Goal: Navigation & Orientation: Find specific page/section

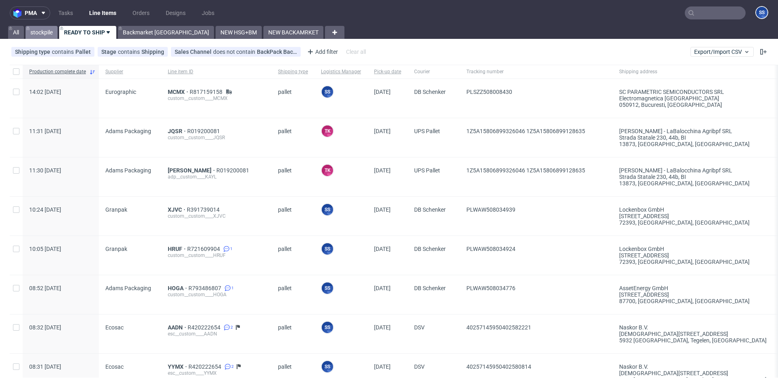
click at [48, 33] on link "stockpile" at bounding box center [42, 32] width 32 height 13
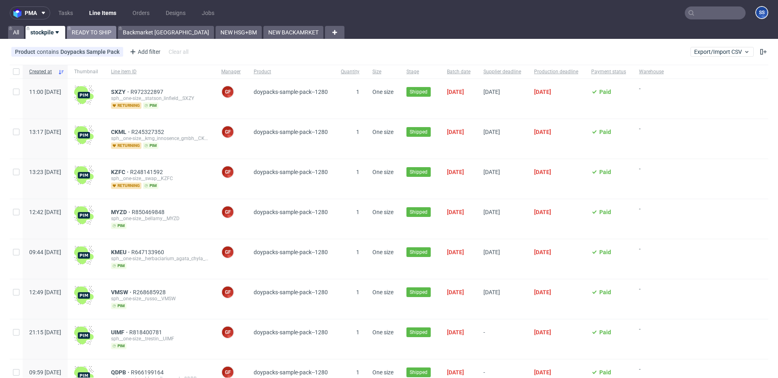
click at [85, 33] on link "READY TO SHIP" at bounding box center [91, 32] width 49 height 13
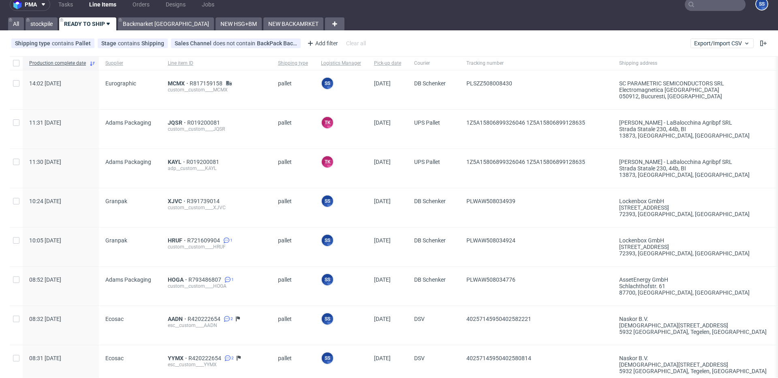
scroll to position [9, 0]
click at [149, 29] on link "Backmarket [GEOGRAPHIC_DATA]" at bounding box center [166, 23] width 96 height 13
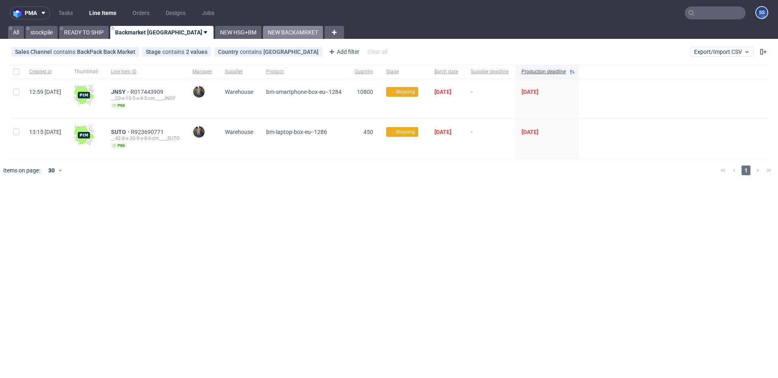
click at [263, 34] on link "NEW BACKAMRKET" at bounding box center [293, 32] width 60 height 13
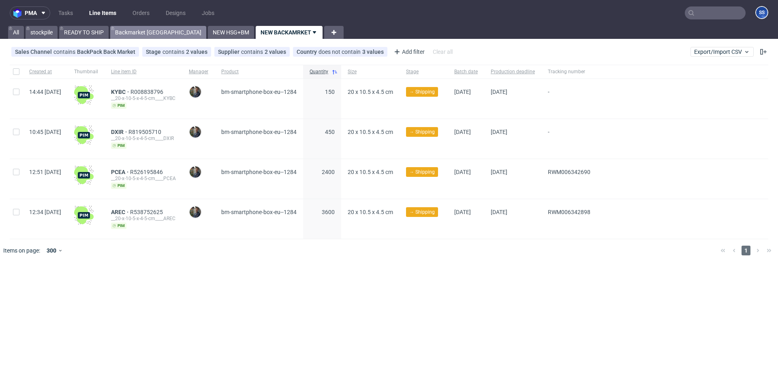
click at [149, 33] on link "Backmarket GB" at bounding box center [158, 32] width 96 height 13
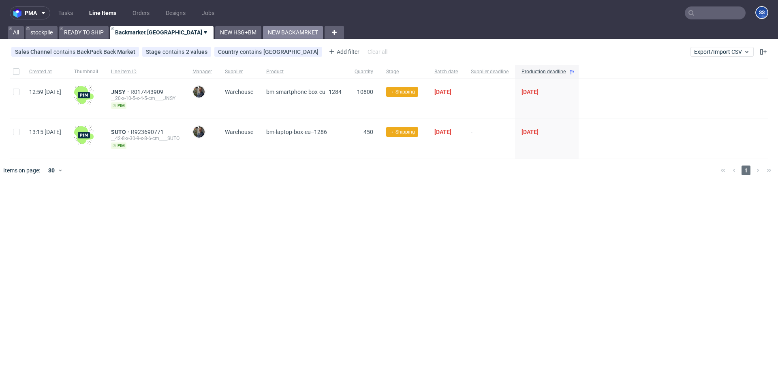
click at [263, 31] on link "NEW BACKAMRKET" at bounding box center [293, 32] width 60 height 13
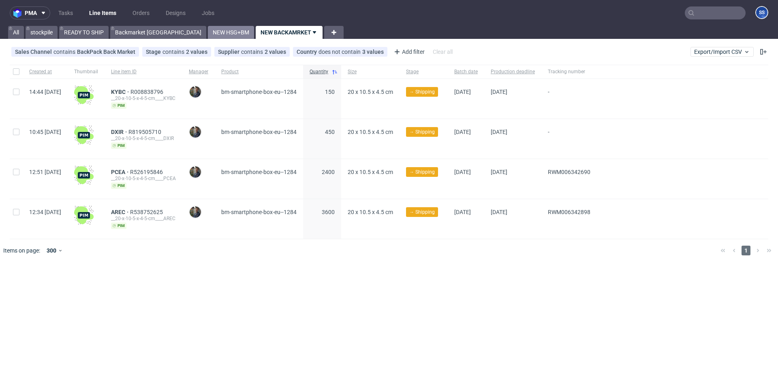
click at [208, 32] on link "NEW HSG+BM" at bounding box center [231, 32] width 46 height 13
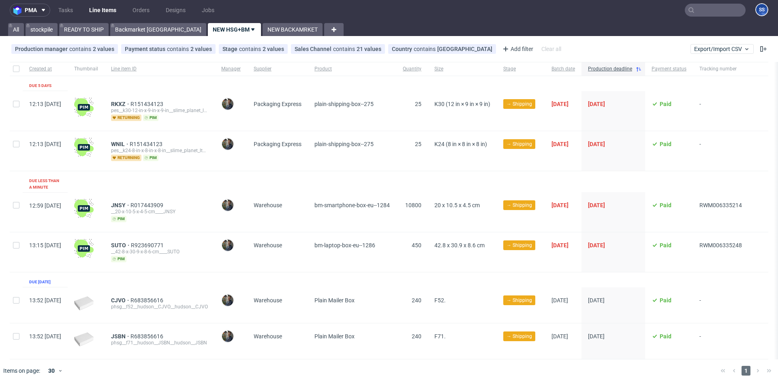
scroll to position [0, 2]
click at [262, 29] on link "NEW BACKAMRKET" at bounding box center [292, 29] width 60 height 13
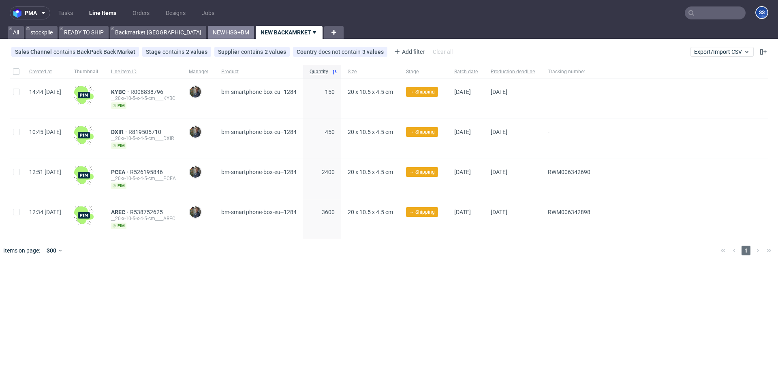
drag, startPoint x: 214, startPoint y: 37, endPoint x: 192, endPoint y: 34, distance: 21.7
click at [256, 37] on link "NEW BACKAMRKET" at bounding box center [289, 32] width 67 height 13
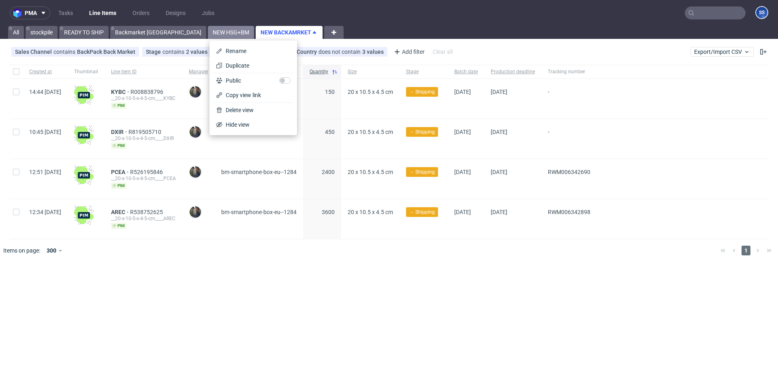
click at [208, 34] on link "NEW HSG+BM" at bounding box center [231, 32] width 46 height 13
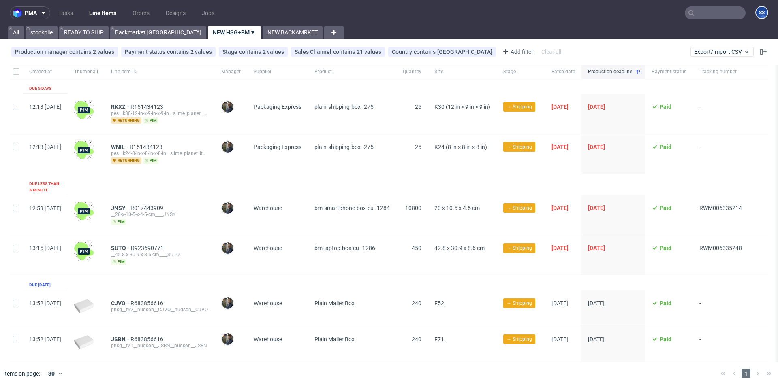
scroll to position [3, 0]
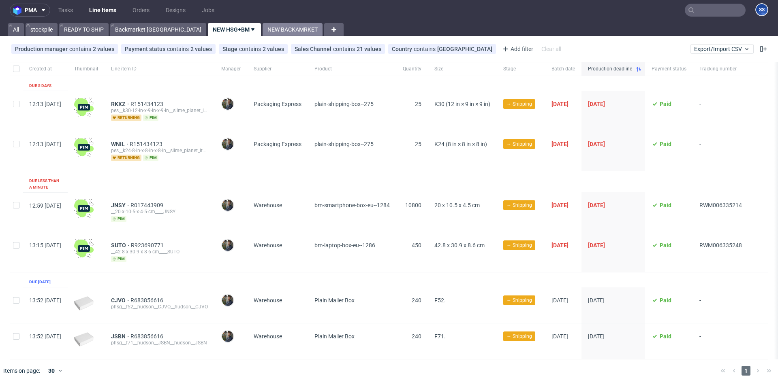
click at [262, 36] on link "NEW BACKAMRKET" at bounding box center [292, 29] width 60 height 13
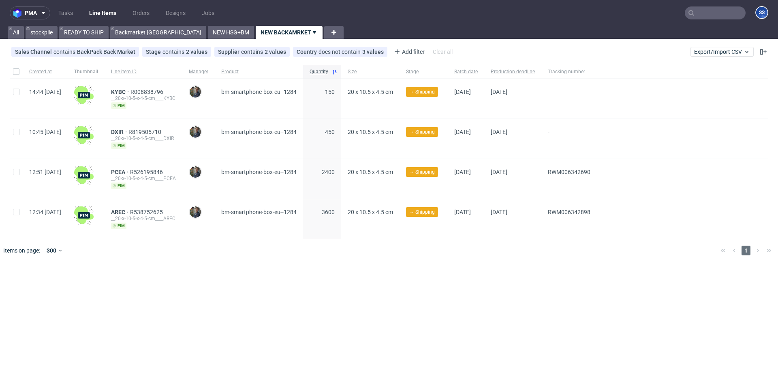
click at [101, 18] on link "Line Items" at bounding box center [102, 12] width 37 height 13
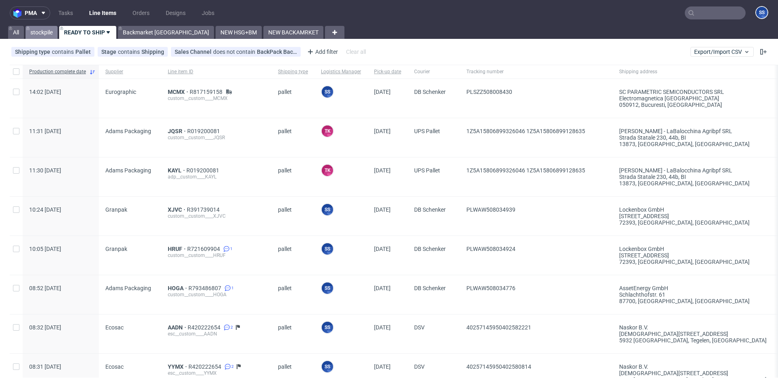
drag, startPoint x: 35, startPoint y: 32, endPoint x: 15, endPoint y: 34, distance: 19.5
click at [34, 32] on link "stockpile" at bounding box center [42, 32] width 32 height 13
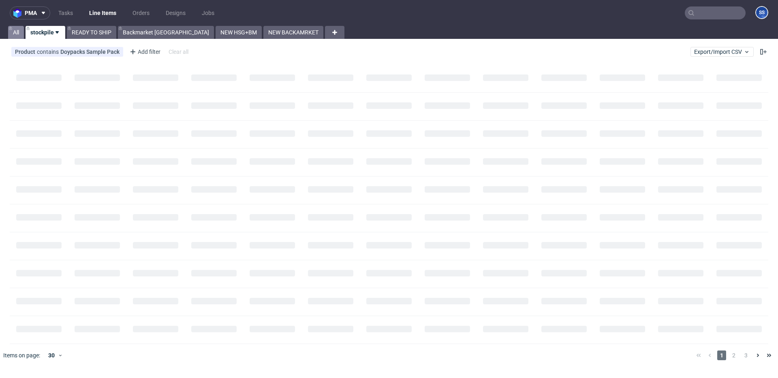
click at [15, 34] on link "All" at bounding box center [16, 32] width 16 height 13
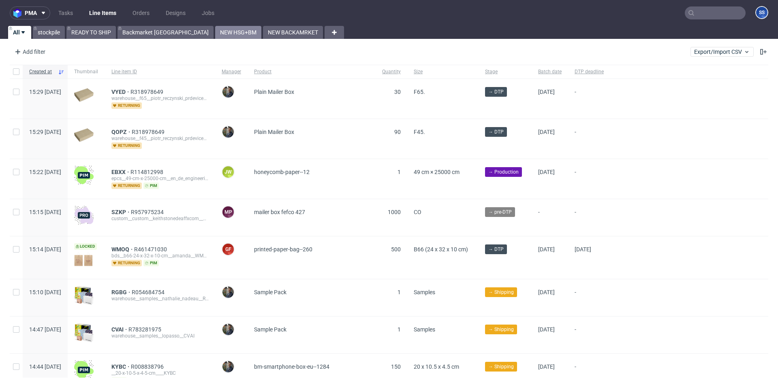
click at [215, 30] on link "NEW HSG+BM" at bounding box center [238, 32] width 46 height 13
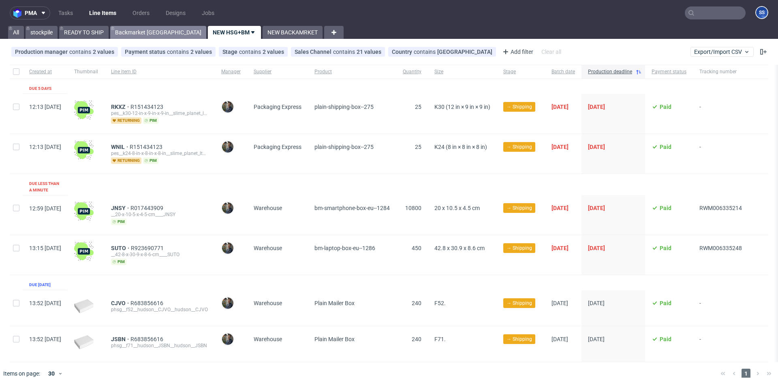
click at [122, 30] on link "Backmarket [GEOGRAPHIC_DATA]" at bounding box center [158, 32] width 96 height 13
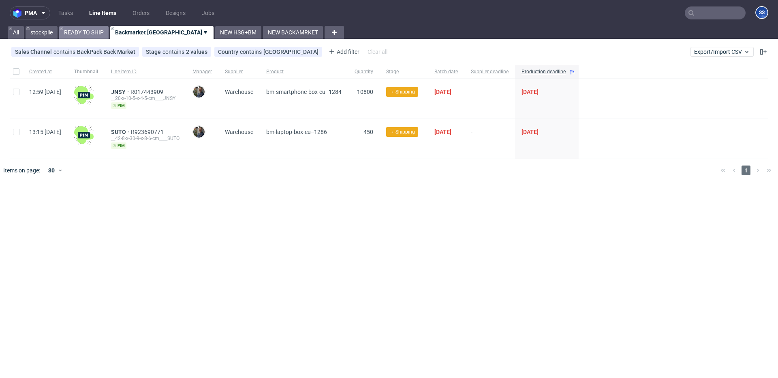
click at [79, 32] on link "READY TO SHIP" at bounding box center [83, 32] width 49 height 13
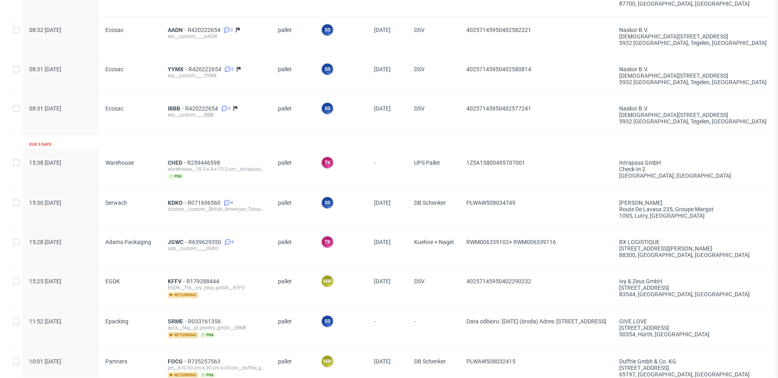
scroll to position [296, 0]
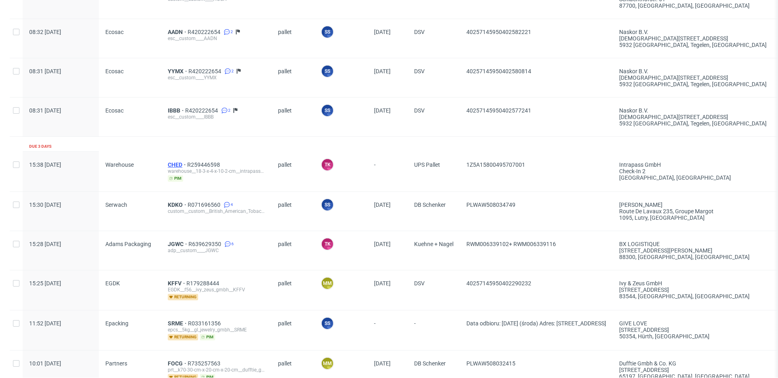
click at [177, 163] on span "CHED" at bounding box center [177, 165] width 19 height 6
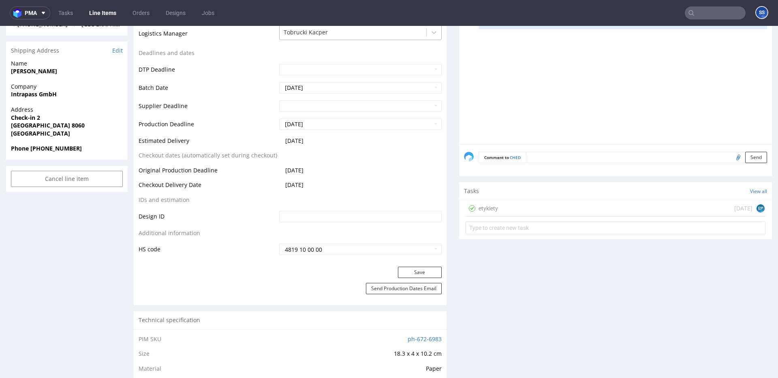
scroll to position [273, 0]
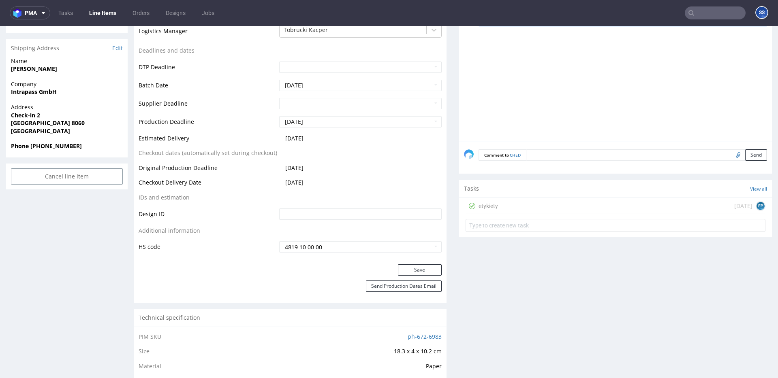
click at [550, 206] on div "etykiety in 1 day EP" at bounding box center [615, 206] width 300 height 16
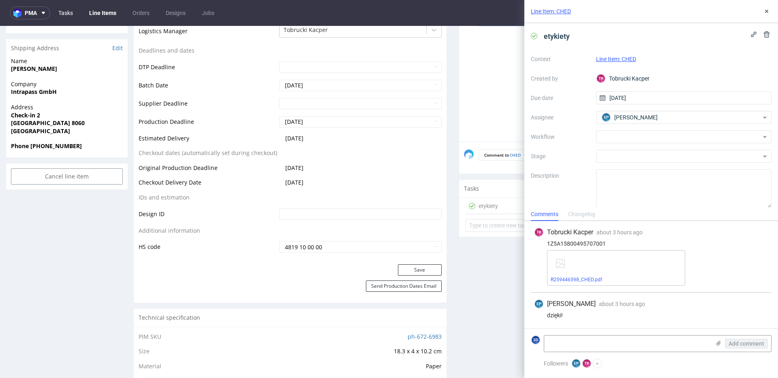
click at [67, 13] on link "Tasks" at bounding box center [65, 12] width 24 height 13
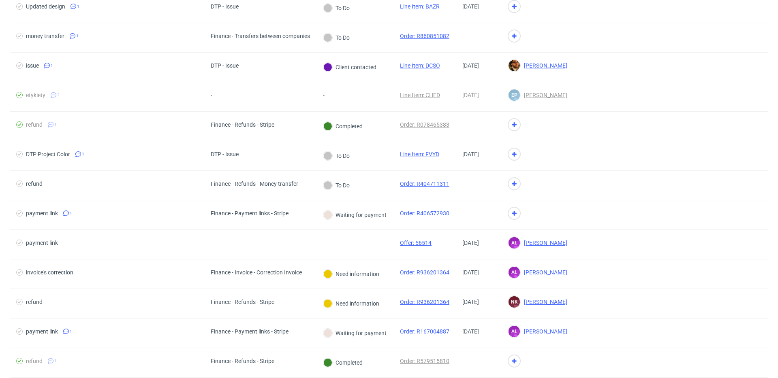
scroll to position [614, 0]
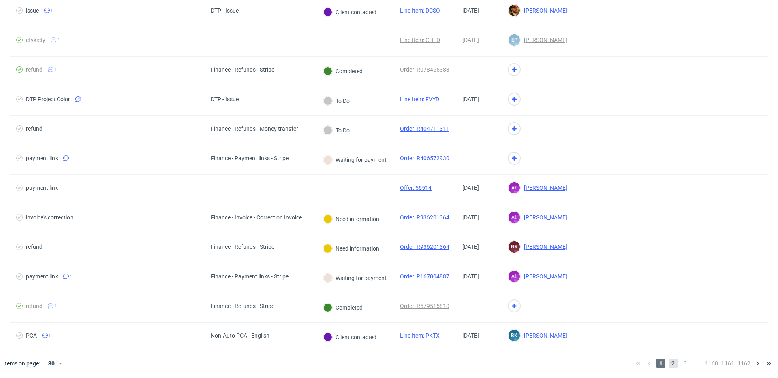
click at [668, 363] on span "2" at bounding box center [672, 364] width 9 height 10
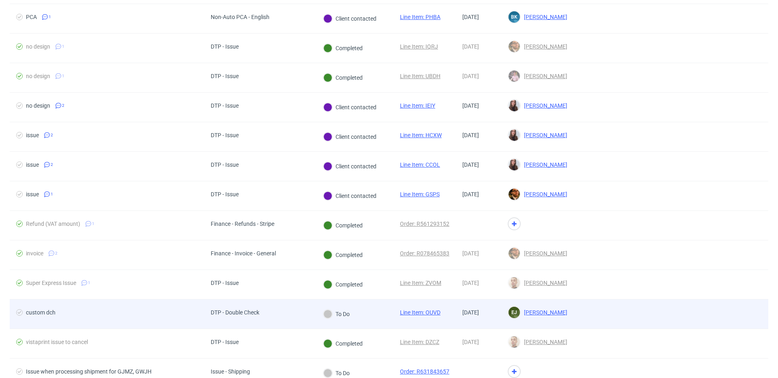
scroll to position [614, 0]
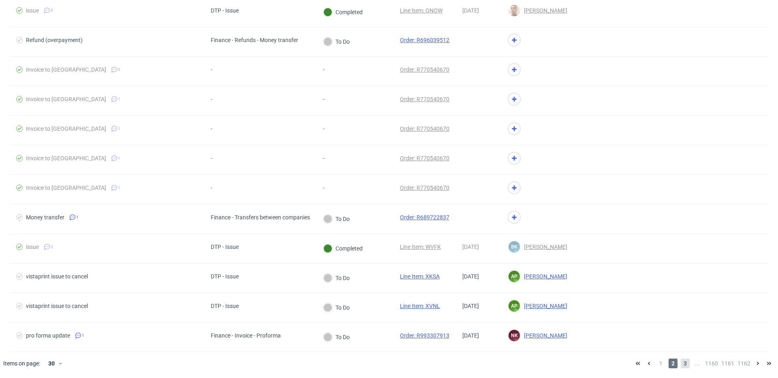
click at [681, 363] on span "3" at bounding box center [685, 364] width 9 height 10
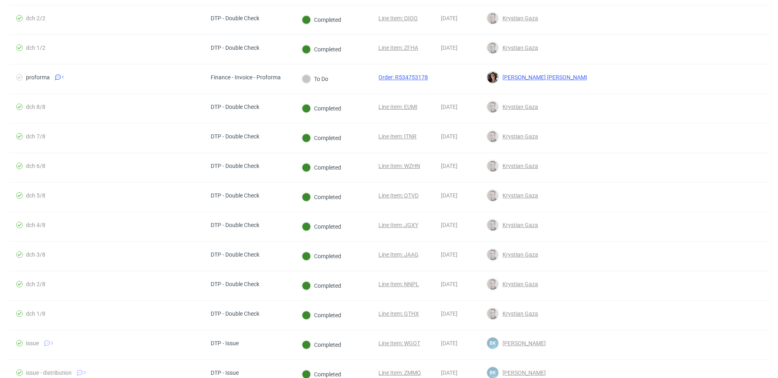
scroll to position [614, 0]
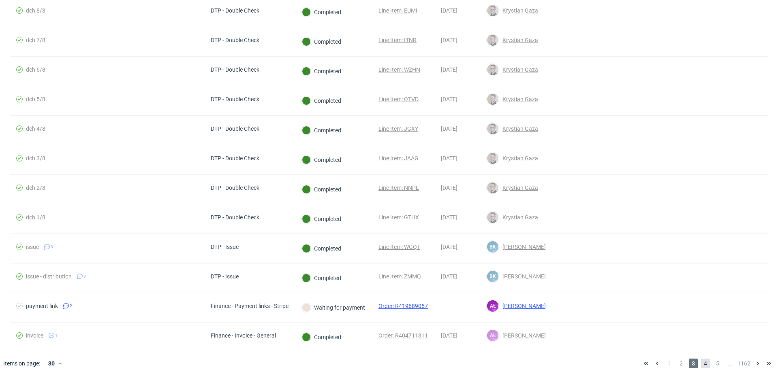
click at [702, 365] on span "4" at bounding box center [705, 364] width 9 height 10
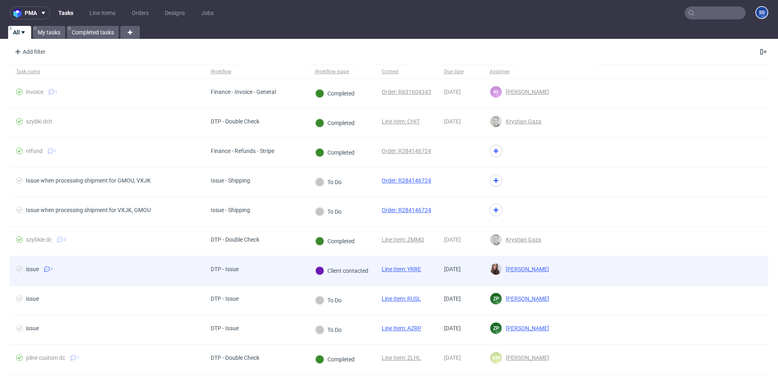
scroll to position [614, 0]
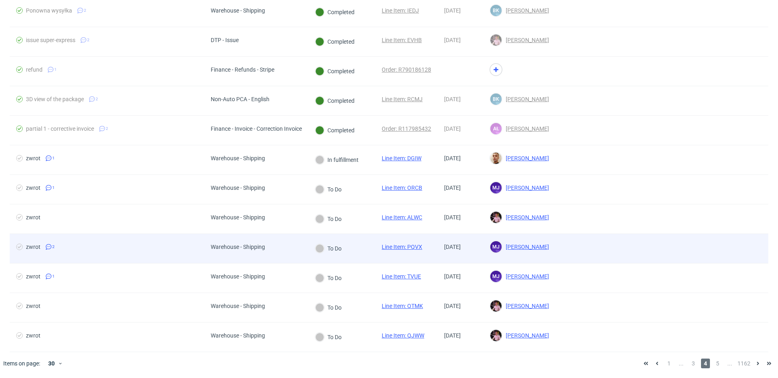
click at [406, 246] on link "Line Item: PQVX" at bounding box center [402, 247] width 41 height 6
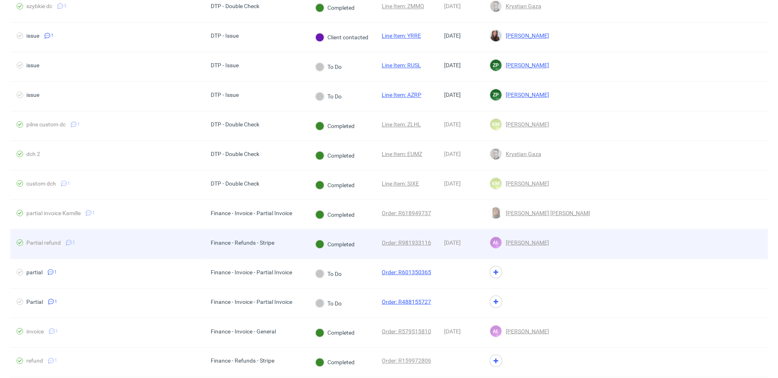
scroll to position [0, 0]
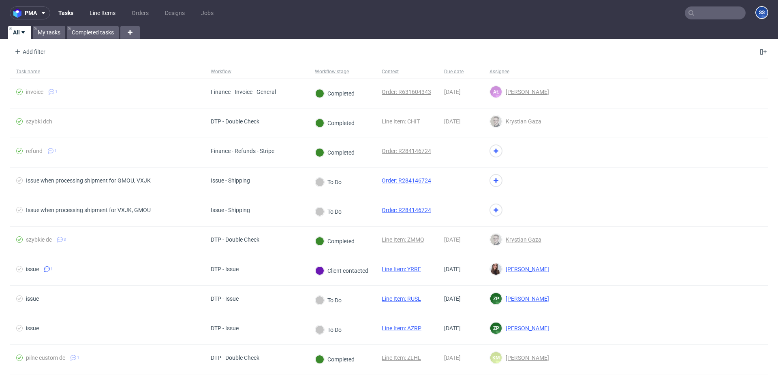
click at [110, 9] on link "Line Items" at bounding box center [103, 12] width 36 height 13
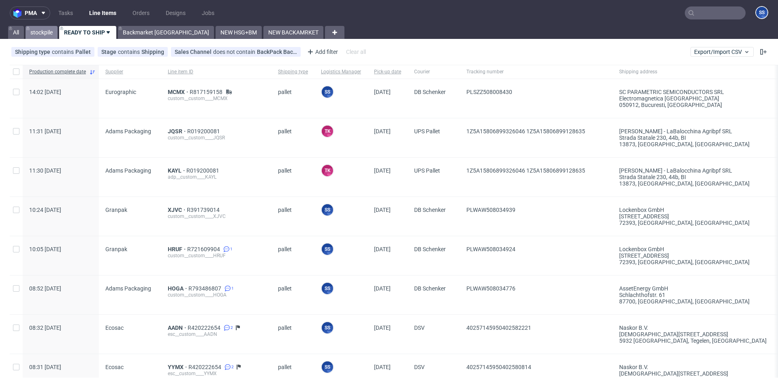
click at [38, 30] on link "stockpile" at bounding box center [42, 32] width 32 height 13
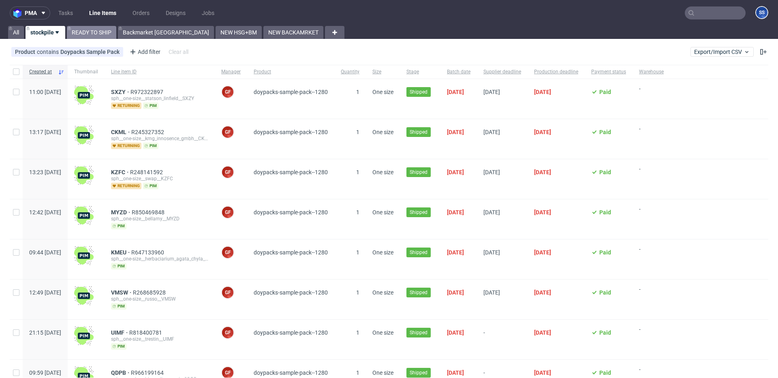
click at [86, 33] on link "READY TO SHIP" at bounding box center [91, 32] width 49 height 13
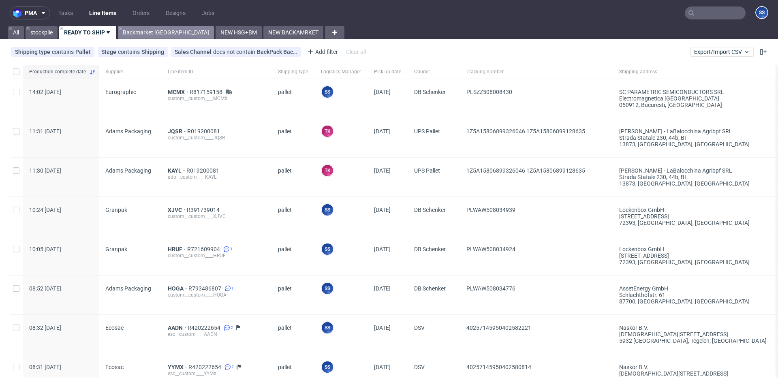
click at [143, 33] on link "Backmarket [GEOGRAPHIC_DATA]" at bounding box center [166, 32] width 96 height 13
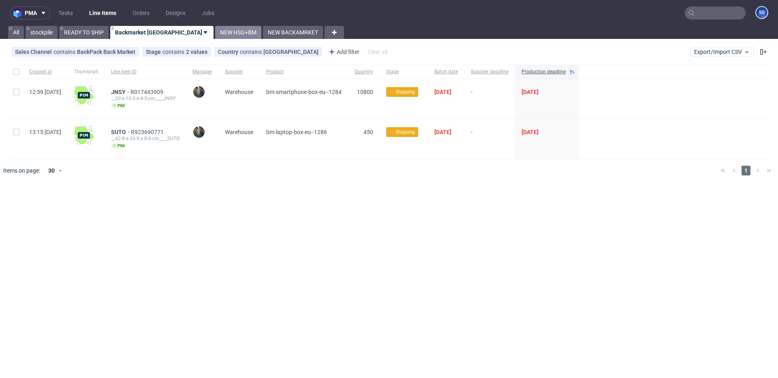
click at [215, 35] on link "NEW HSG+BM" at bounding box center [238, 32] width 46 height 13
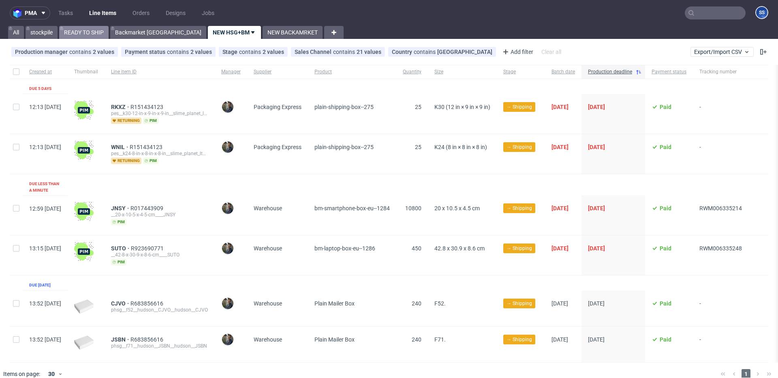
click at [95, 34] on link "READY TO SHIP" at bounding box center [83, 32] width 49 height 13
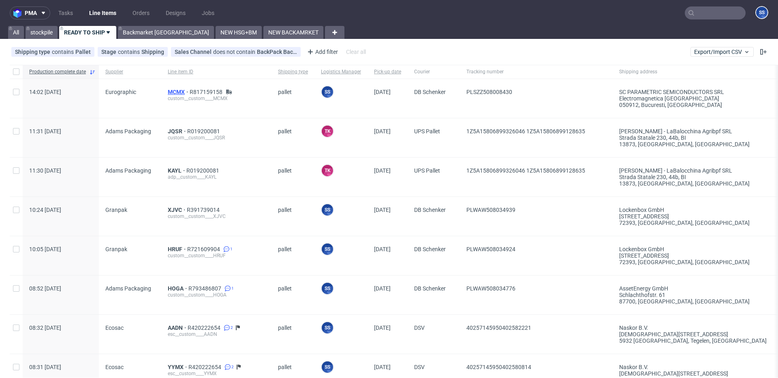
click at [177, 90] on span "MCMX" at bounding box center [179, 92] width 22 height 6
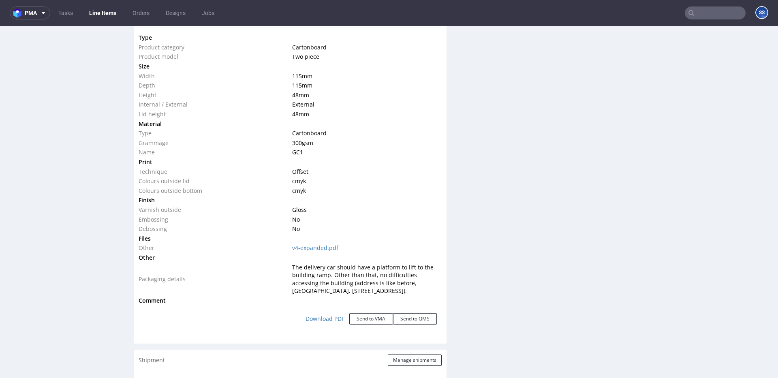
scroll to position [784, 0]
click at [112, 14] on link "Line Items" at bounding box center [102, 12] width 37 height 13
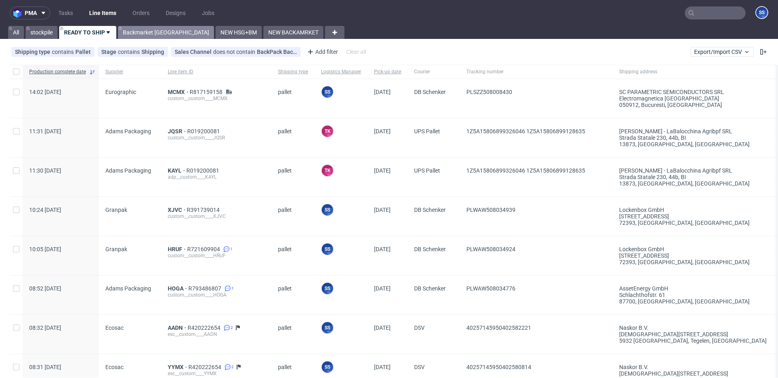
click at [142, 29] on link "Backmarket [GEOGRAPHIC_DATA]" at bounding box center [166, 32] width 96 height 13
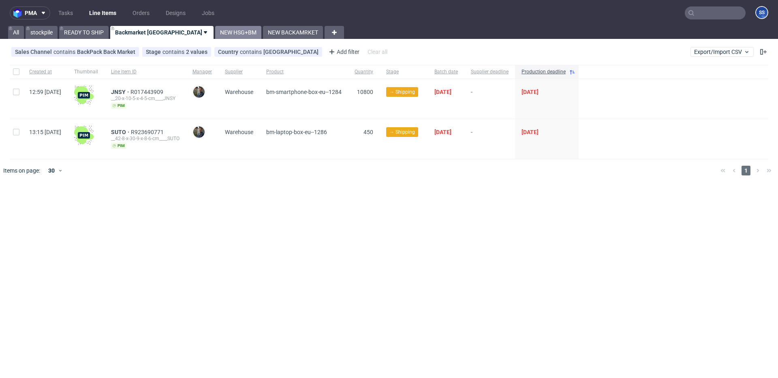
click at [215, 30] on link "NEW HSG+BM" at bounding box center [238, 32] width 46 height 13
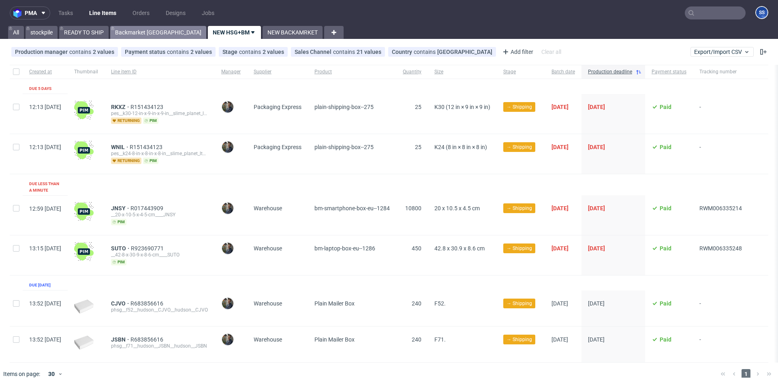
click at [126, 35] on link "Backmarket [GEOGRAPHIC_DATA]" at bounding box center [158, 32] width 96 height 13
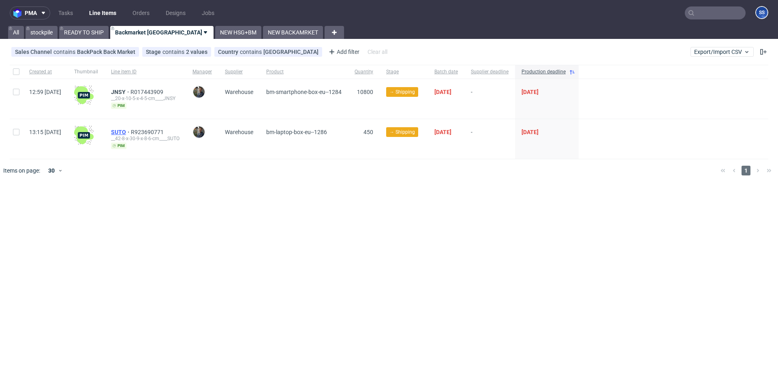
click at [131, 132] on span "SUTO" at bounding box center [121, 132] width 20 height 6
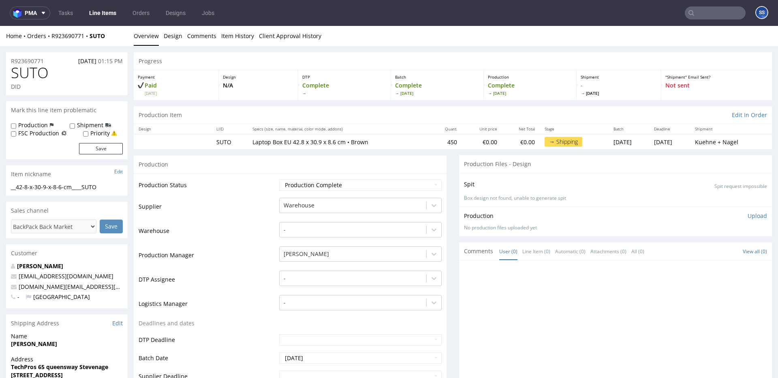
click at [100, 13] on link "Line Items" at bounding box center [102, 12] width 37 height 13
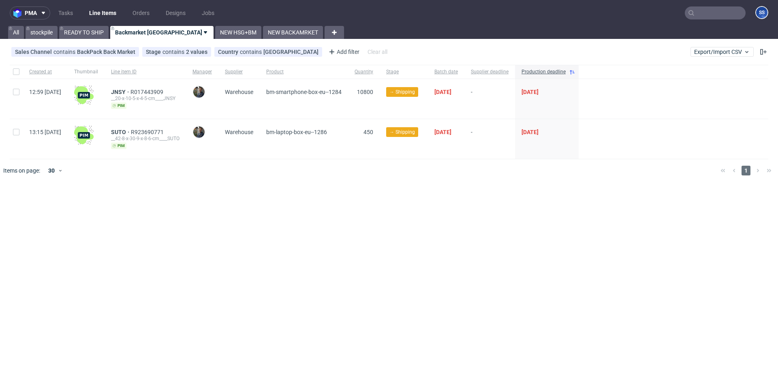
click at [179, 43] on div "Sales Channel contains BackPack Back Market Stage contains 2 values Shipping, P…" at bounding box center [389, 51] width 778 height 19
click at [215, 31] on link "NEW HSG+BM" at bounding box center [238, 32] width 46 height 13
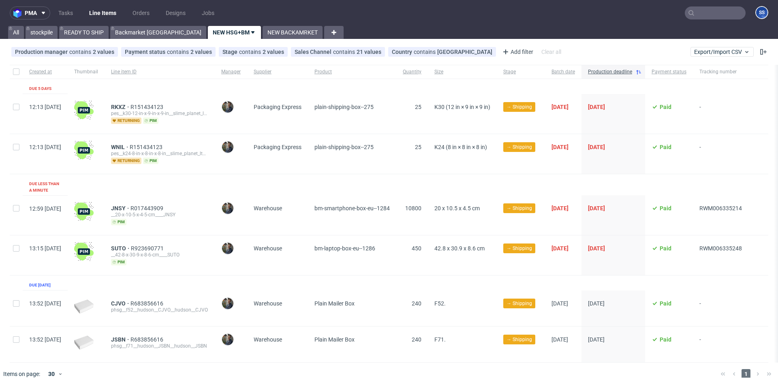
scroll to position [3, 0]
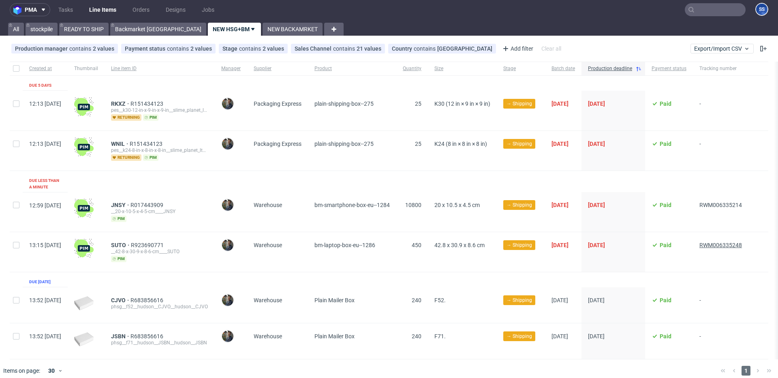
click at [742, 242] on span "RWM006335248" at bounding box center [720, 245] width 43 height 6
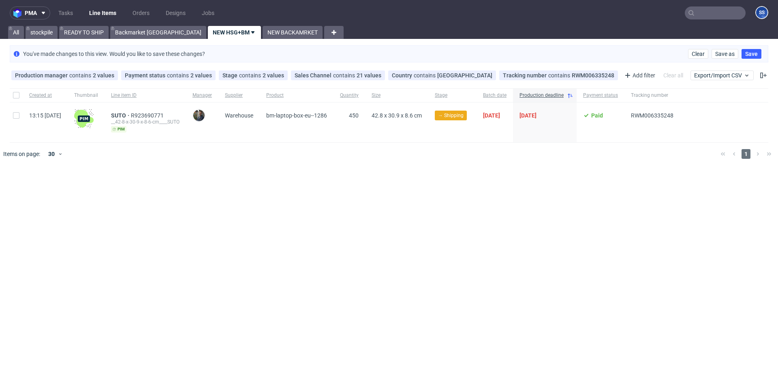
scroll to position [0, 0]
drag, startPoint x: 702, startPoint y: 122, endPoint x: 656, endPoint y: 115, distance: 46.7
click at [656, 115] on div "RWM006335248" at bounding box center [651, 122] width 55 height 40
copy span "RWM006335248"
click at [208, 36] on link "NEW HSG+BM" at bounding box center [234, 32] width 53 height 13
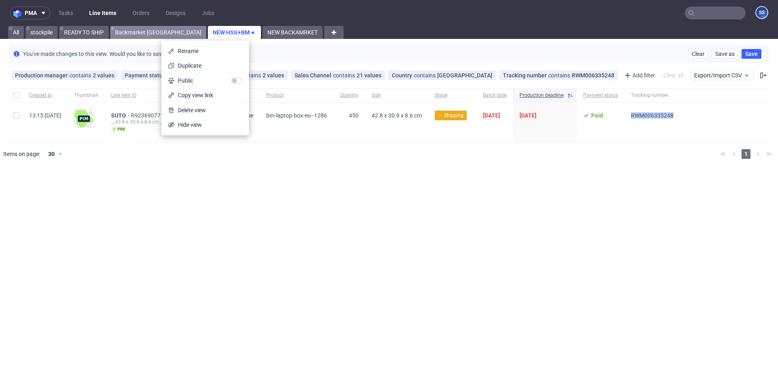
click at [152, 33] on link "Backmarket [GEOGRAPHIC_DATA]" at bounding box center [158, 32] width 96 height 13
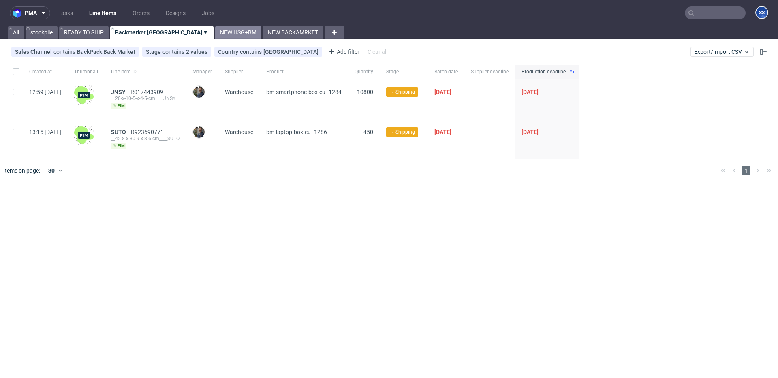
click at [215, 32] on link "NEW HSG+BM" at bounding box center [238, 32] width 46 height 13
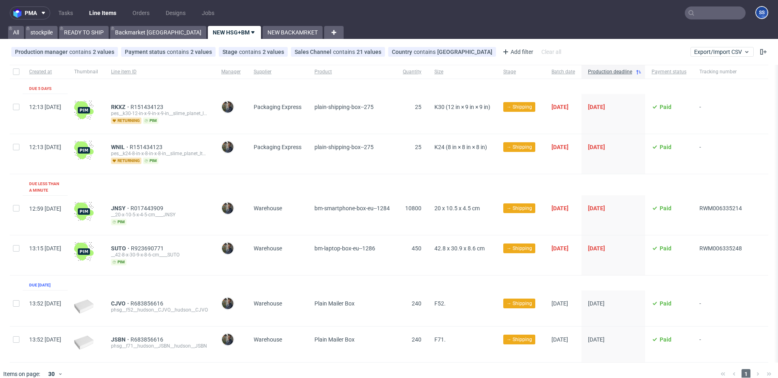
scroll to position [0, 27]
drag, startPoint x: 756, startPoint y: 202, endPoint x: 698, endPoint y: 202, distance: 58.7
click at [698, 202] on div "12:59 Thu 21.08.2025 JNSY R017443909 __20-x-10-5-x-4-5-cm____JNSY pim Maciej So…" at bounding box center [389, 215] width 758 height 40
copy span "RWM006335214"
click at [262, 31] on link "NEW BACKAMRKET" at bounding box center [292, 32] width 60 height 13
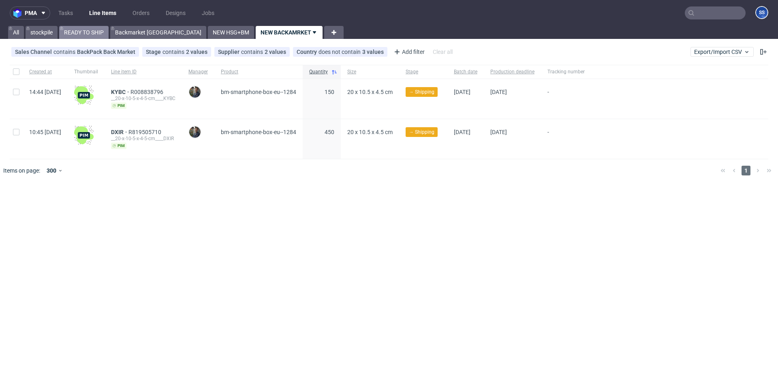
click at [85, 35] on link "READY TO SHIP" at bounding box center [83, 32] width 49 height 13
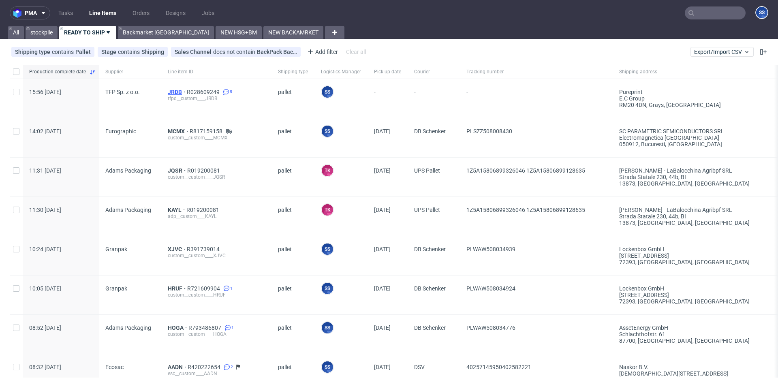
click at [178, 92] on span "JRDB" at bounding box center [177, 92] width 19 height 6
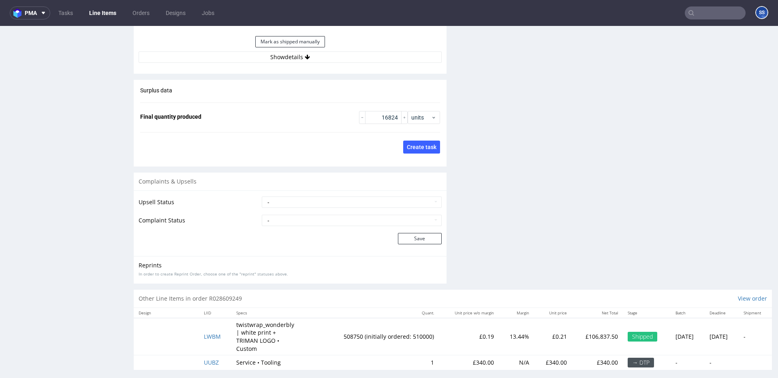
scroll to position [2, 0]
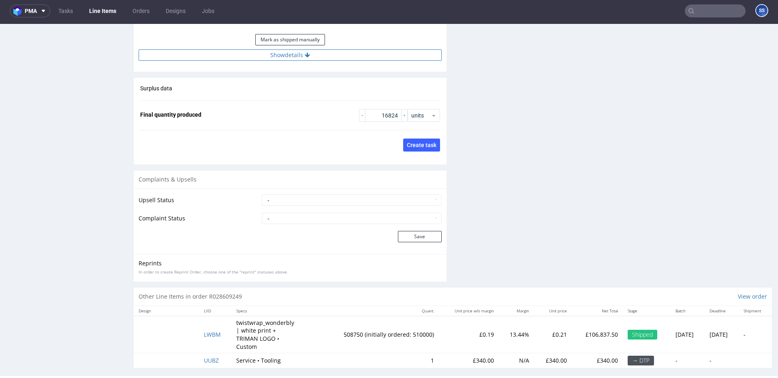
click at [283, 60] on button "Show details" at bounding box center [290, 54] width 303 height 11
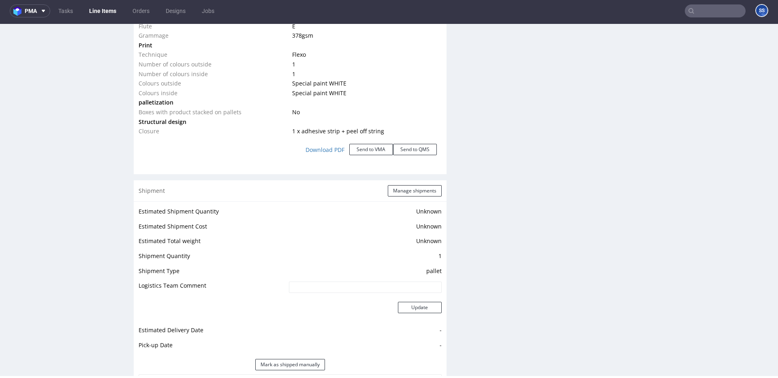
scroll to position [770, 0]
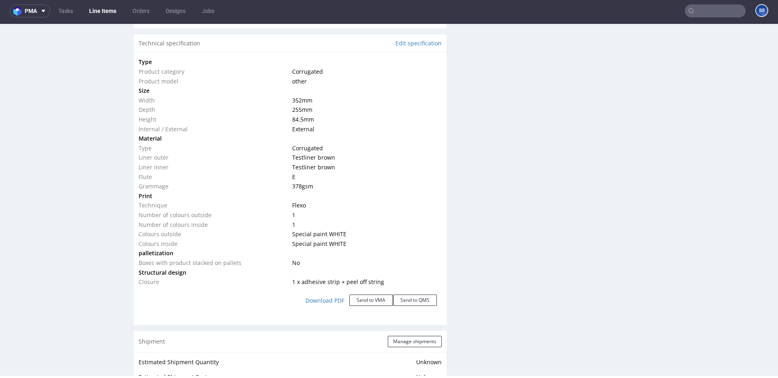
click at [107, 6] on link "Line Items" at bounding box center [102, 10] width 37 height 13
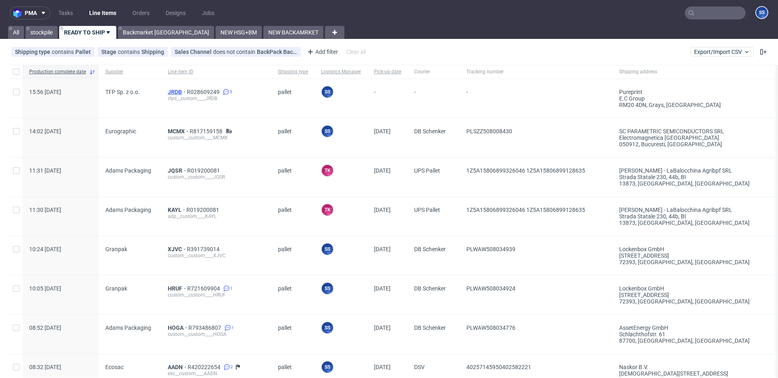
click at [174, 90] on span "JRDB" at bounding box center [177, 92] width 19 height 6
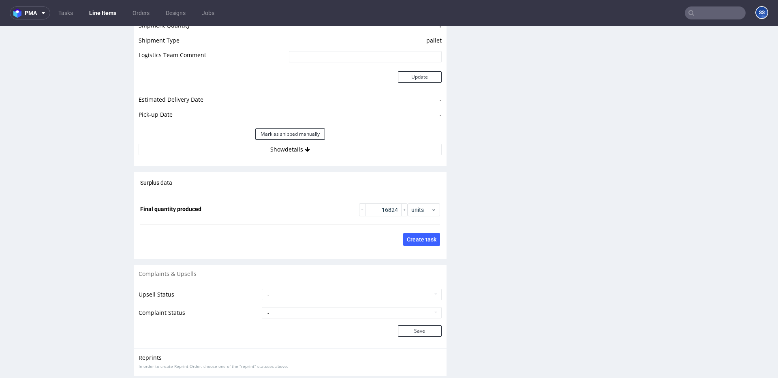
scroll to position [1159, 0]
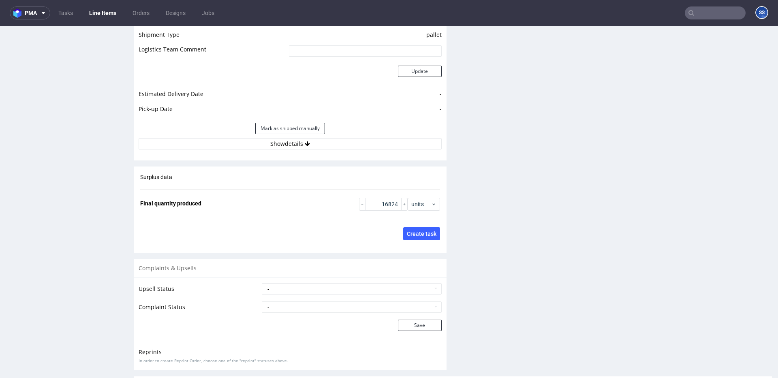
click at [256, 150] on div "Estimated Shipment Quantity Unknown Estimated Shipment Cost Unknown Estimated T…" at bounding box center [290, 59] width 313 height 189
click at [258, 145] on button "Show details" at bounding box center [290, 143] width 303 height 11
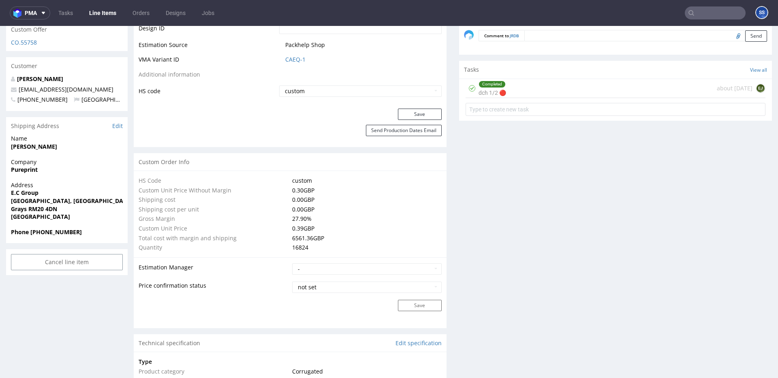
scroll to position [473, 0]
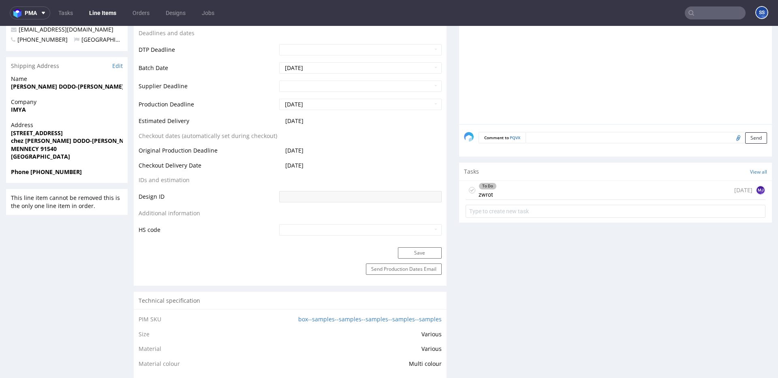
scroll to position [297, 0]
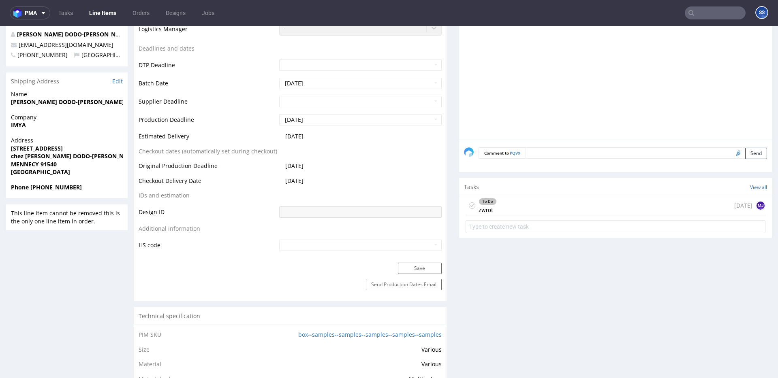
click at [540, 198] on div "To Do zwrot 4 days ago MJ" at bounding box center [615, 205] width 300 height 19
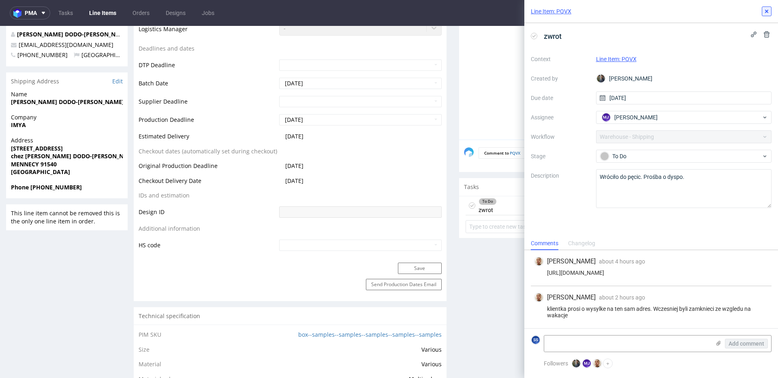
click at [762, 14] on button at bounding box center [767, 11] width 10 height 10
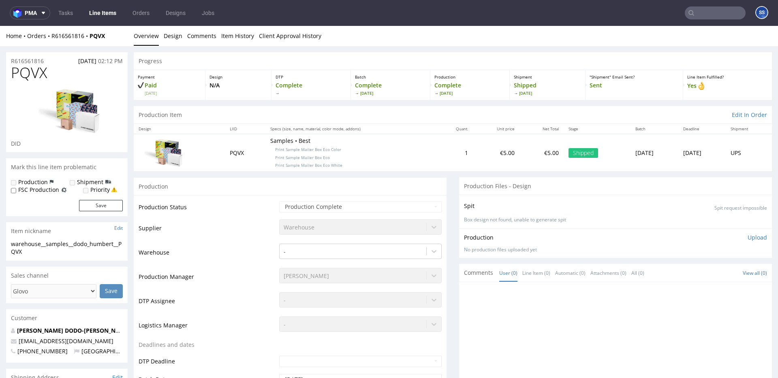
click at [104, 14] on link "Line Items" at bounding box center [102, 12] width 37 height 13
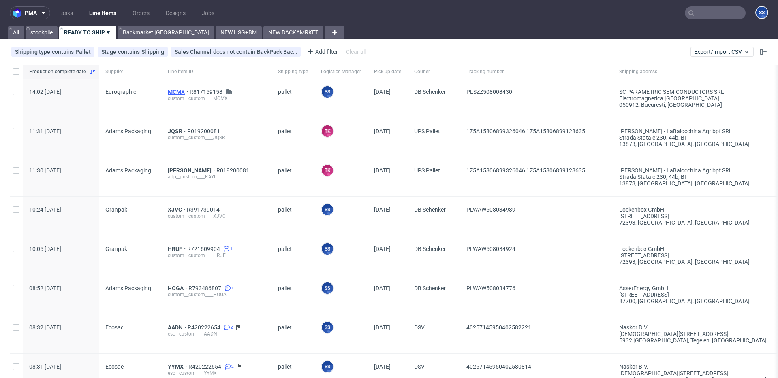
click at [180, 90] on span "MCMX" at bounding box center [179, 92] width 22 height 6
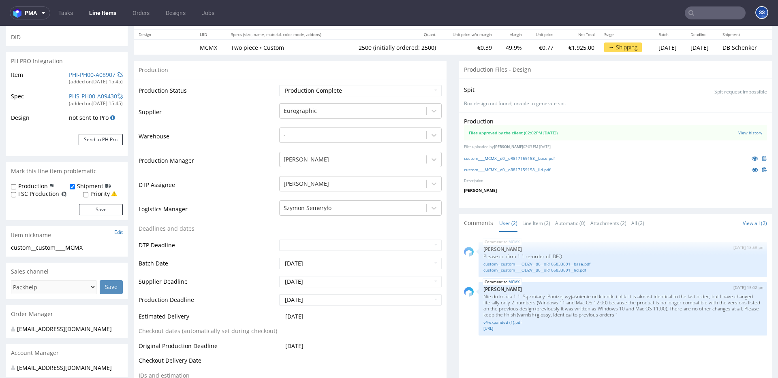
scroll to position [110, 0]
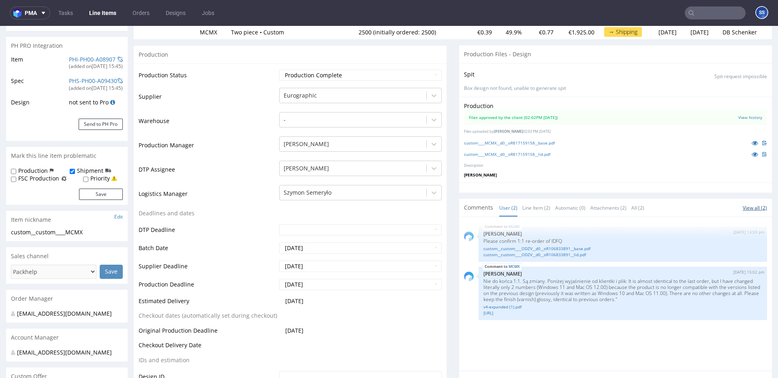
click at [756, 209] on link "View all (2)" at bounding box center [754, 208] width 24 height 7
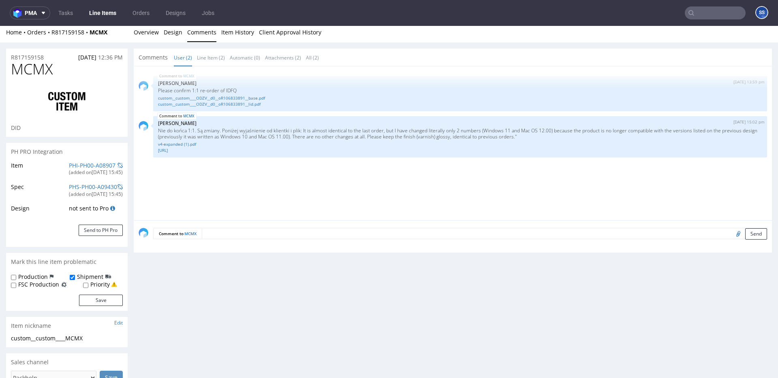
scroll to position [1, 0]
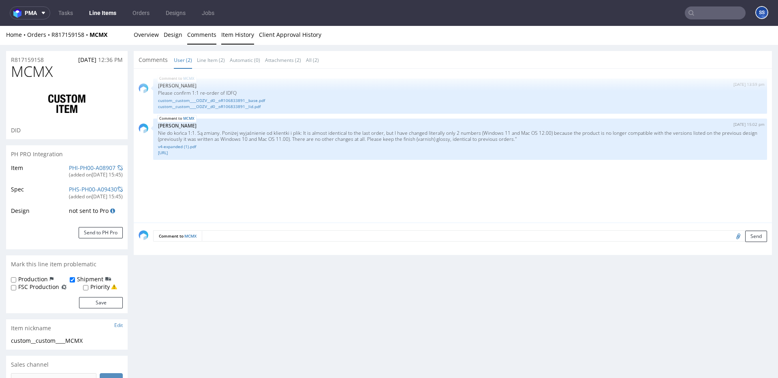
click at [249, 36] on link "Item History" at bounding box center [237, 35] width 33 height 20
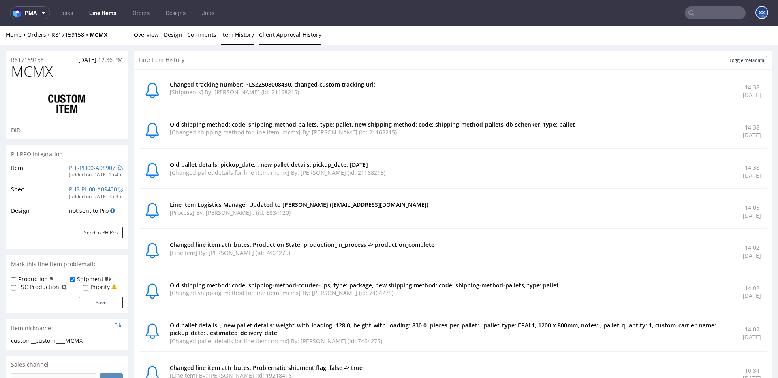
click at [271, 36] on link "Client Approval History" at bounding box center [290, 35] width 62 height 20
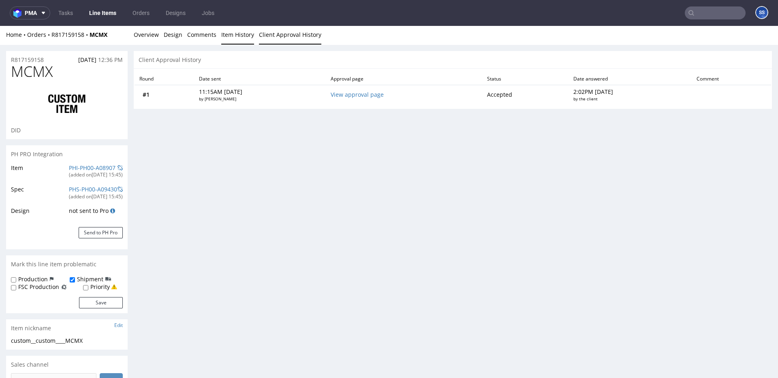
click at [241, 36] on link "Item History" at bounding box center [237, 35] width 33 height 20
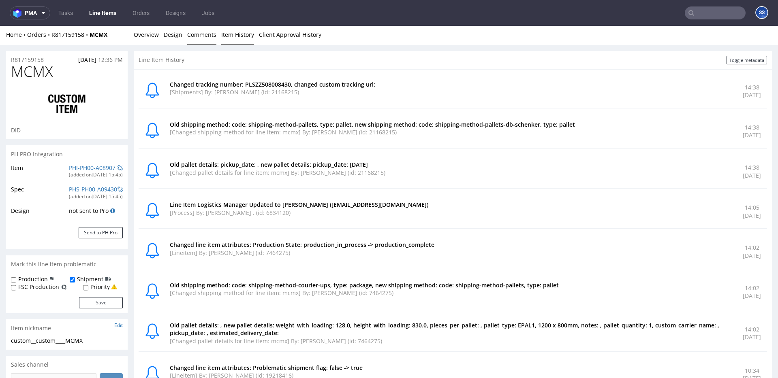
click at [196, 34] on link "Comments" at bounding box center [201, 35] width 29 height 20
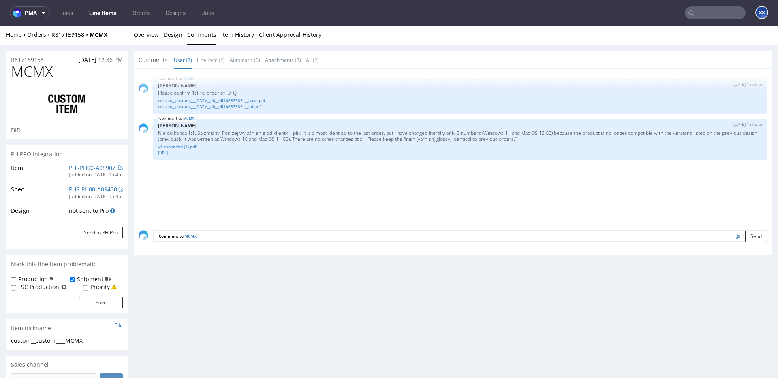
scroll to position [0, 0]
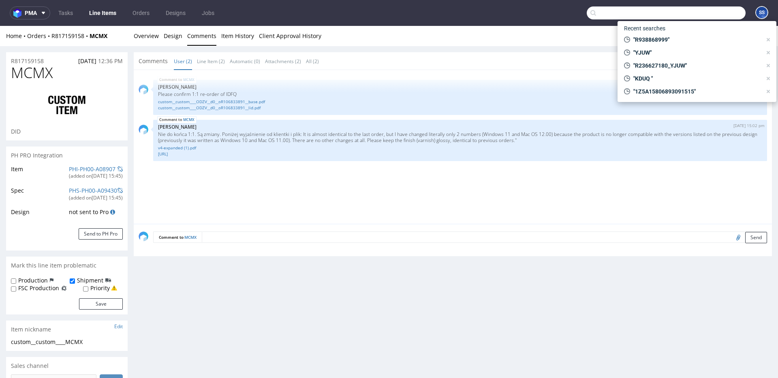
click at [699, 10] on input "text" at bounding box center [666, 12] width 159 height 13
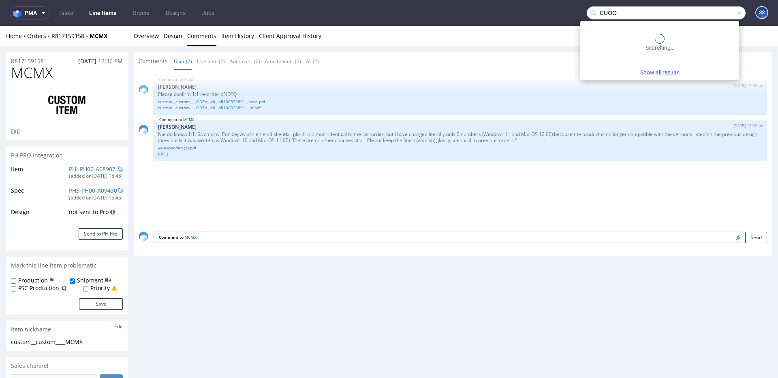
type input "CUOO"
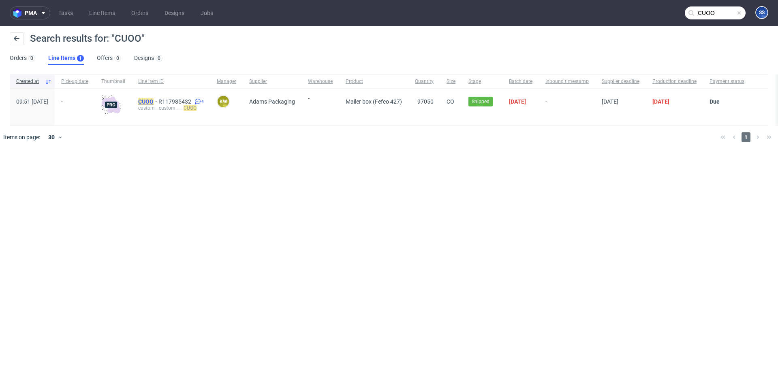
click at [154, 98] on mark "CUOO" at bounding box center [145, 101] width 15 height 6
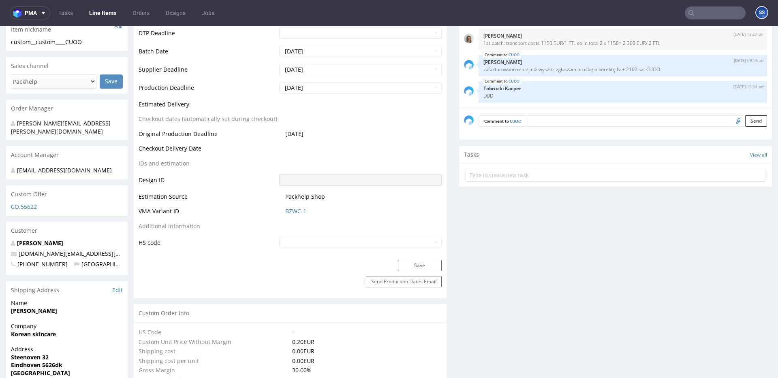
scroll to position [301, 0]
click at [726, 88] on img "submit" at bounding box center [728, 85] width 4 height 5
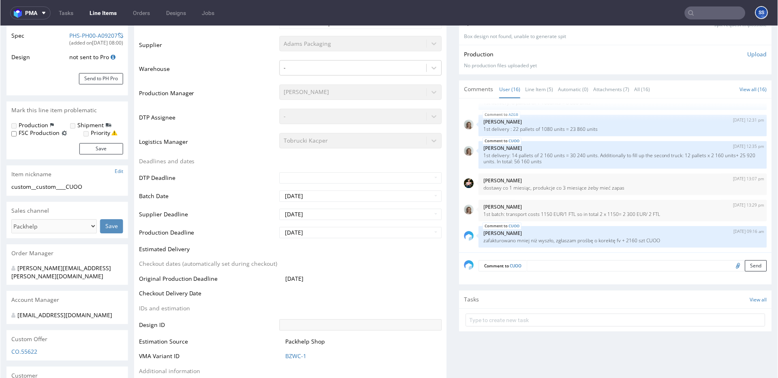
scroll to position [159, 0]
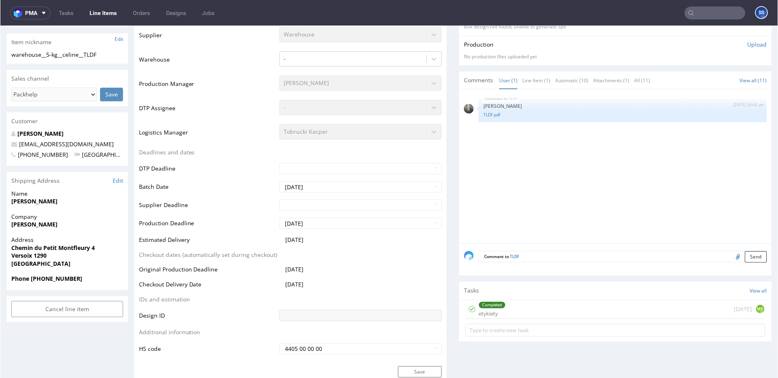
scroll to position [188, 0]
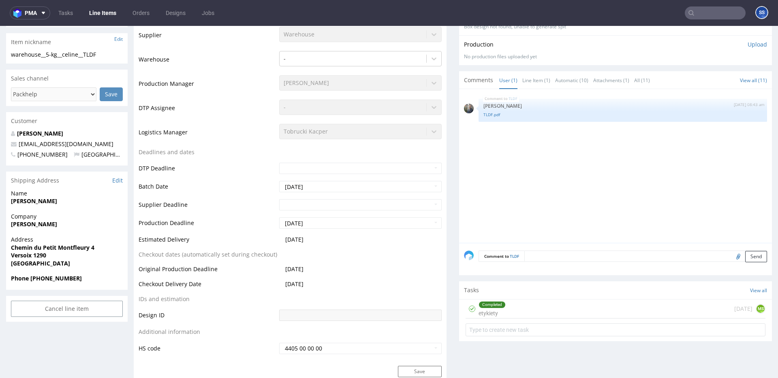
click at [505, 314] on div "Completed etykiety [DATE] MS" at bounding box center [615, 309] width 300 height 19
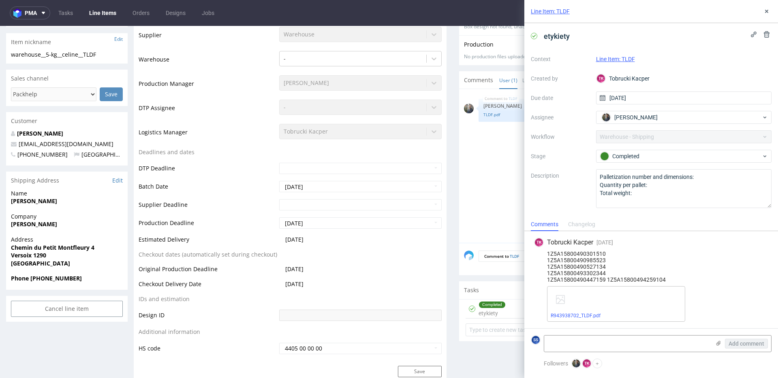
click at [583, 251] on div "1Z5A15800490301510 1Z5A15800490985523 1Z5A15800490527134 1Z5A15800493302344 1Z5…" at bounding box center [651, 267] width 234 height 32
copy div "1Z5A15800490301510"
click at [97, 11] on link "Line Items" at bounding box center [102, 12] width 37 height 13
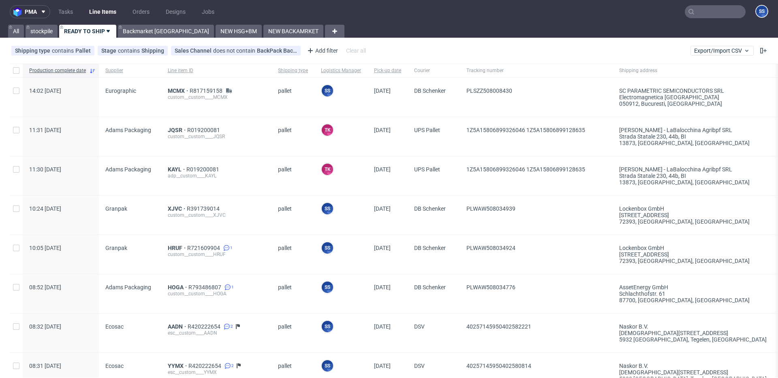
scroll to position [1, 0]
click at [123, 29] on link "Backmarket GB" at bounding box center [166, 31] width 96 height 13
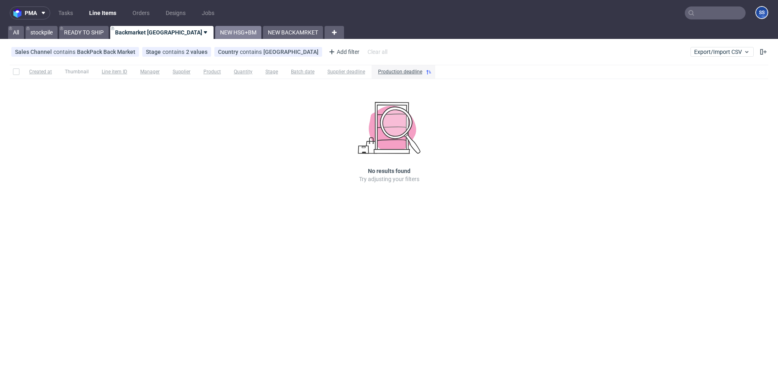
click at [215, 32] on link "NEW HSG+BM" at bounding box center [238, 32] width 46 height 13
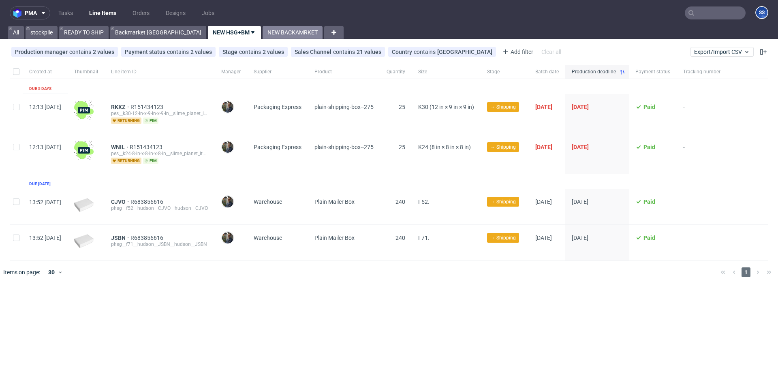
click at [262, 35] on link "NEW BACKAMRKET" at bounding box center [292, 32] width 60 height 13
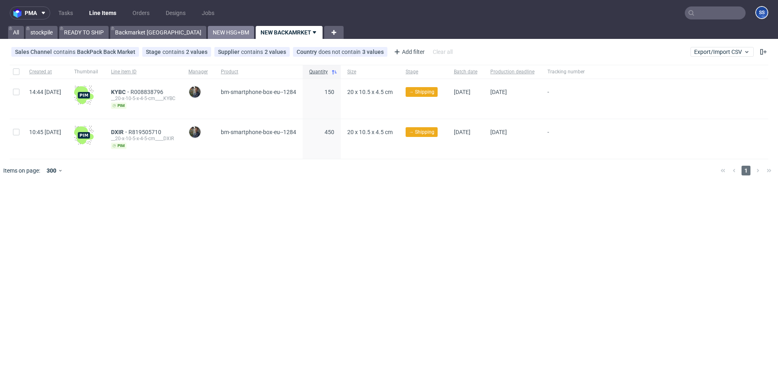
click at [208, 31] on link "NEW HSG+BM" at bounding box center [231, 32] width 46 height 13
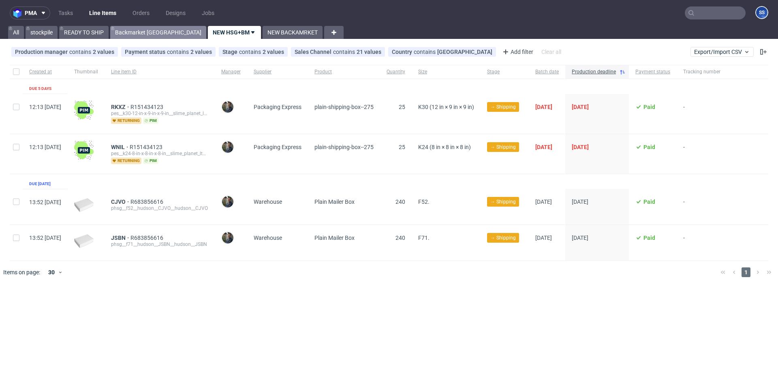
click at [134, 29] on link "Backmarket [GEOGRAPHIC_DATA]" at bounding box center [158, 32] width 96 height 13
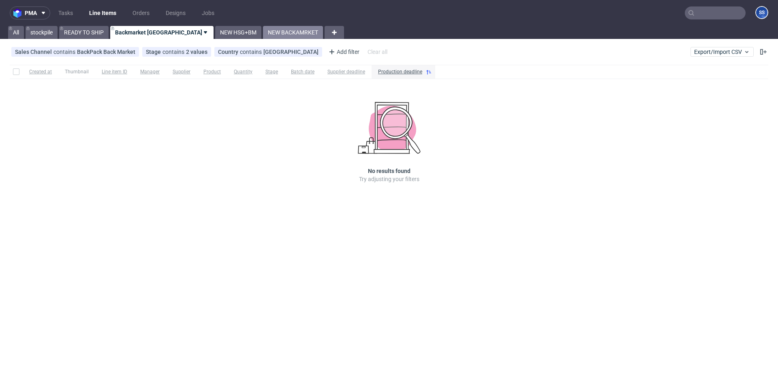
click at [263, 30] on link "NEW BACKAMRKET" at bounding box center [293, 32] width 60 height 13
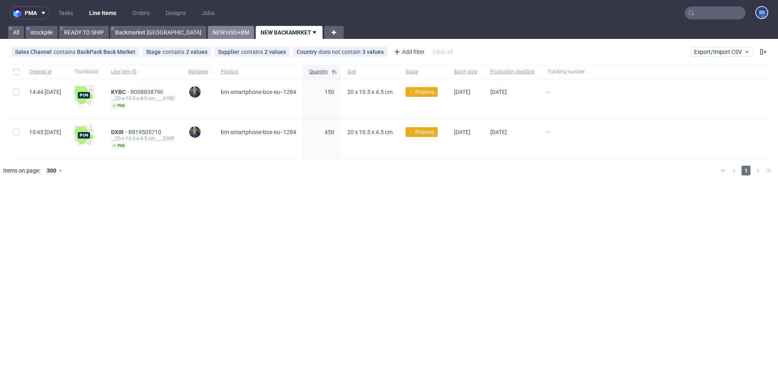
click at [208, 29] on link "NEW HSG+BM" at bounding box center [231, 32] width 46 height 13
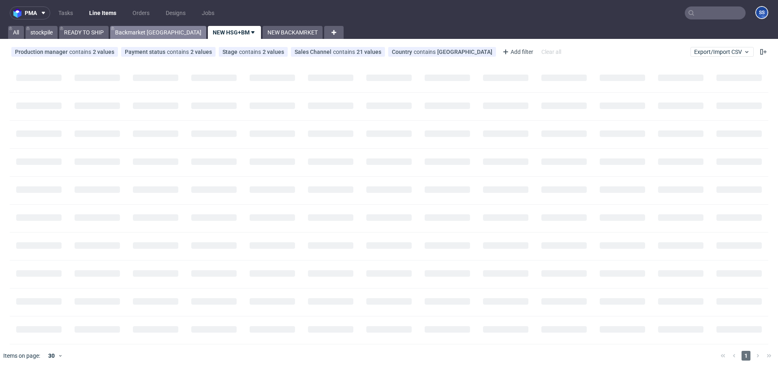
click at [147, 30] on link "Backmarket [GEOGRAPHIC_DATA]" at bounding box center [158, 32] width 96 height 13
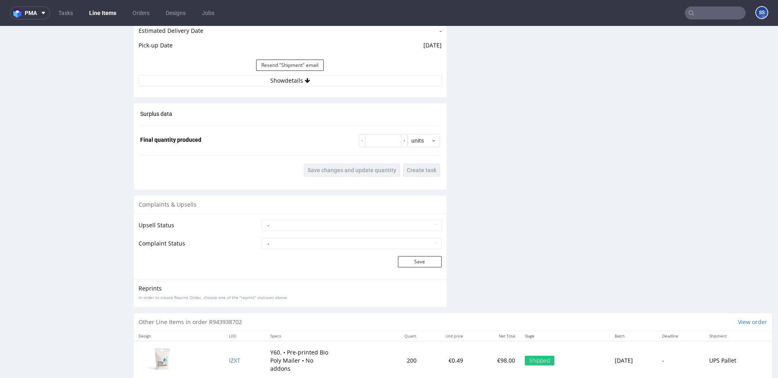
scroll to position [753, 0]
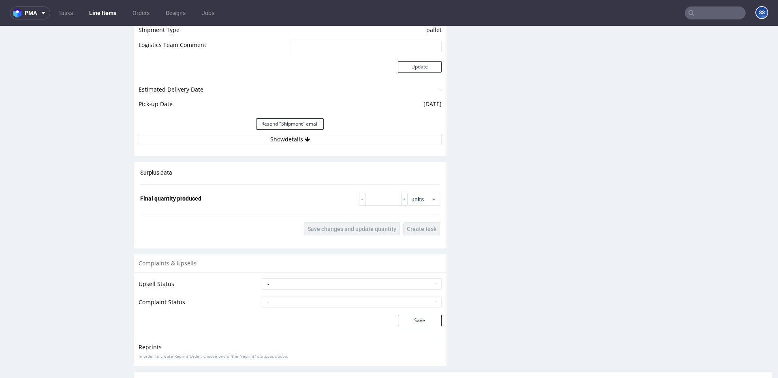
drag, startPoint x: 323, startPoint y: 152, endPoint x: 323, endPoint y: 146, distance: 5.7
click at [323, 150] on div "Shipment Manage shipments Estimated Shipment Quantity Unknown Estimated Shipmen…" at bounding box center [290, 48] width 313 height 216
click at [323, 145] on button "Show details" at bounding box center [290, 139] width 303 height 11
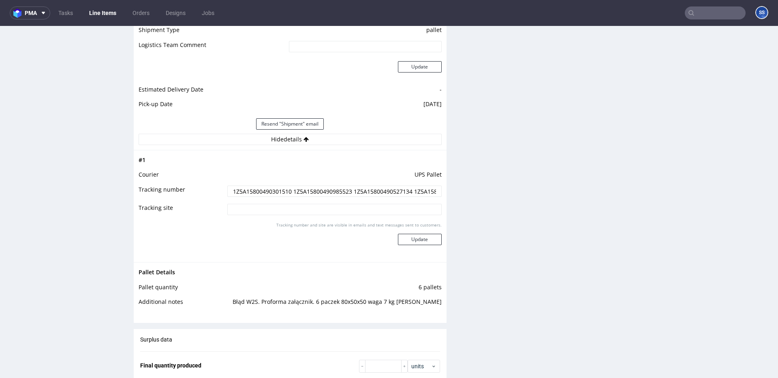
click at [264, 192] on input "1Z5A15800490301510 1Z5A15800490985523 1Z5A15800490527134 1Z5A15800493302344 1Z5…" at bounding box center [334, 191] width 214 height 11
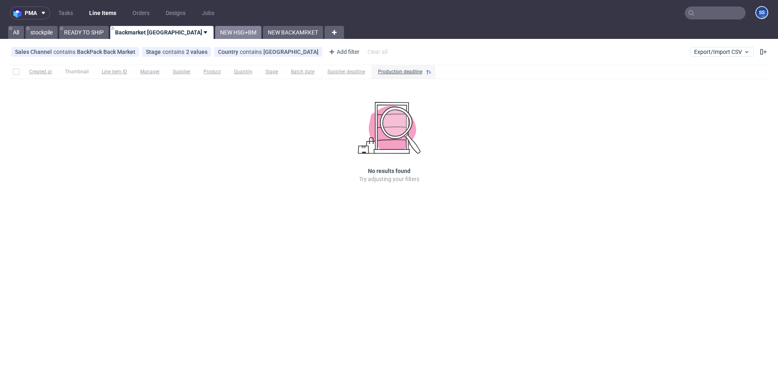
click at [215, 35] on link "NEW HSG+BM" at bounding box center [238, 32] width 46 height 13
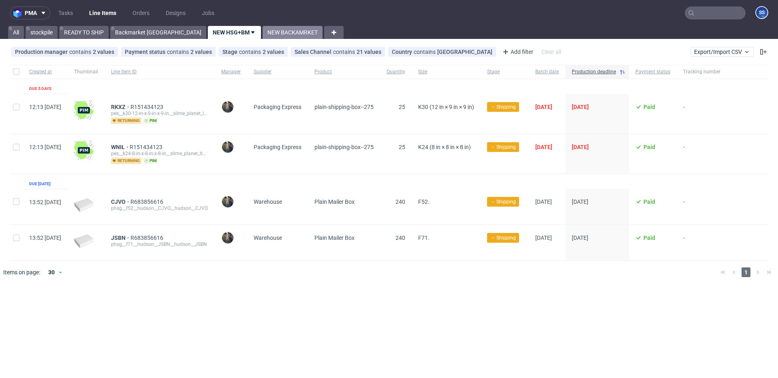
click at [262, 32] on link "NEW BACKAMRKET" at bounding box center [292, 32] width 60 height 13
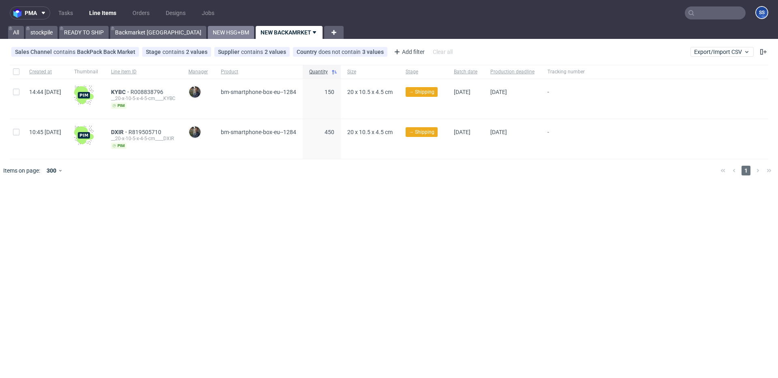
click at [208, 34] on link "NEW HSG+BM" at bounding box center [231, 32] width 46 height 13
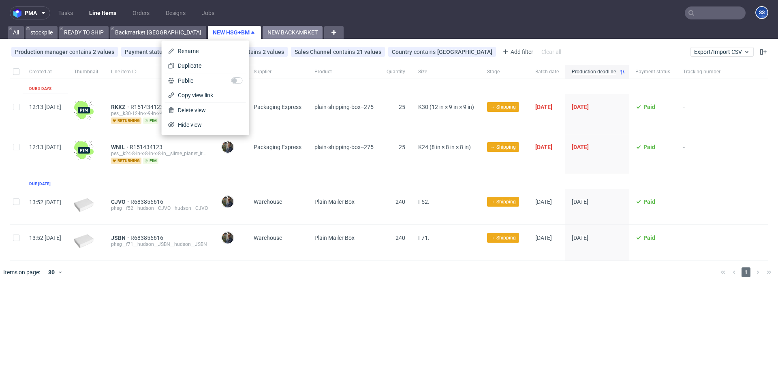
click at [262, 35] on link "NEW BACKAMRKET" at bounding box center [292, 32] width 60 height 13
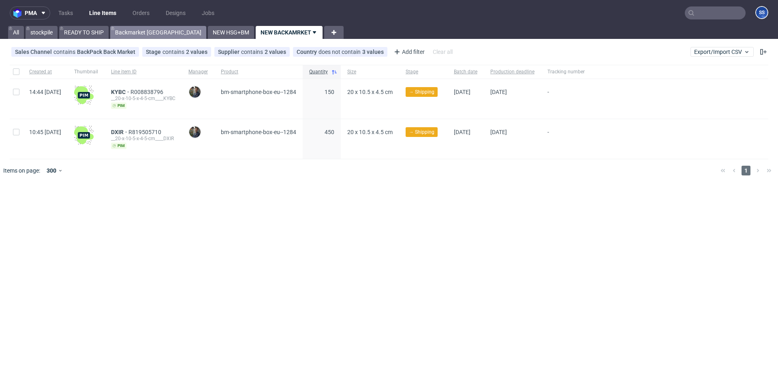
click at [135, 32] on link "Backmarket [GEOGRAPHIC_DATA]" at bounding box center [158, 32] width 96 height 13
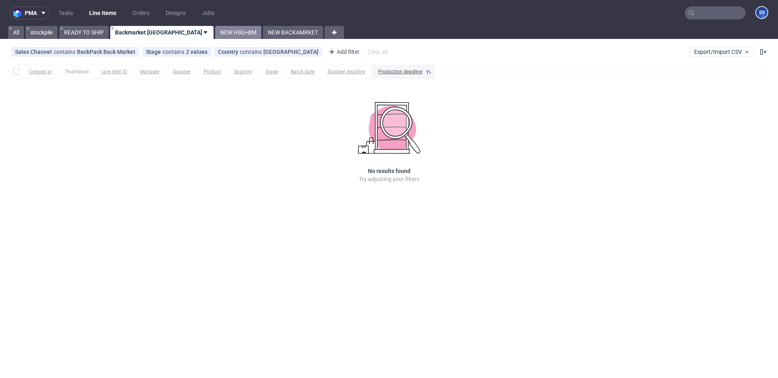
click at [215, 32] on link "NEW HSG+BM" at bounding box center [238, 32] width 46 height 13
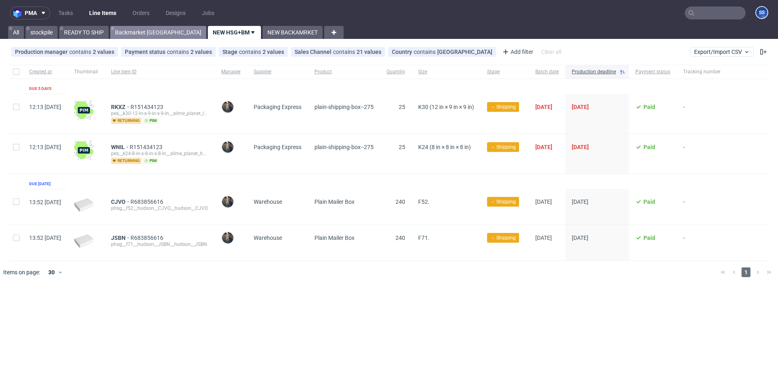
click at [139, 31] on link "Backmarket [GEOGRAPHIC_DATA]" at bounding box center [158, 32] width 96 height 13
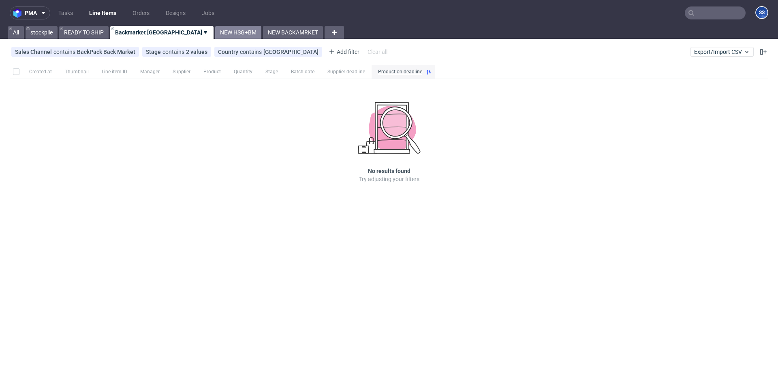
click at [215, 37] on link "NEW HSG+BM" at bounding box center [238, 32] width 46 height 13
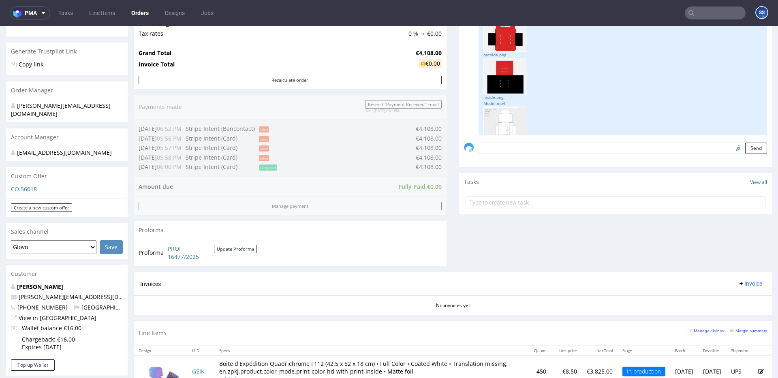
scroll to position [423, 0]
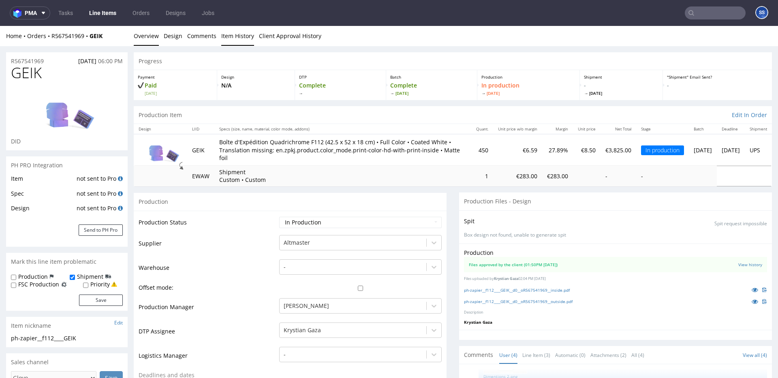
click at [235, 34] on link "Item History" at bounding box center [237, 36] width 33 height 20
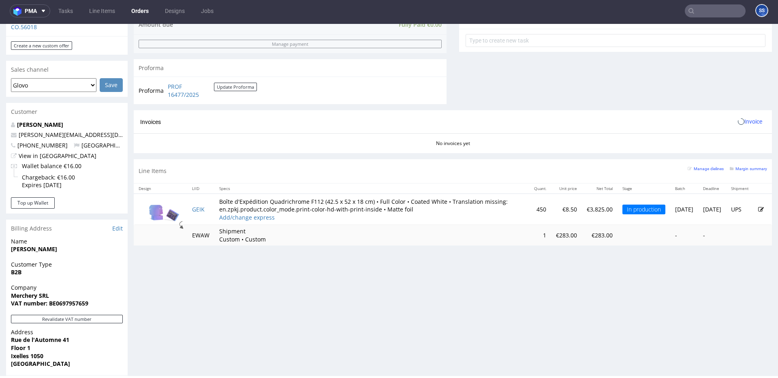
scroll to position [423, 0]
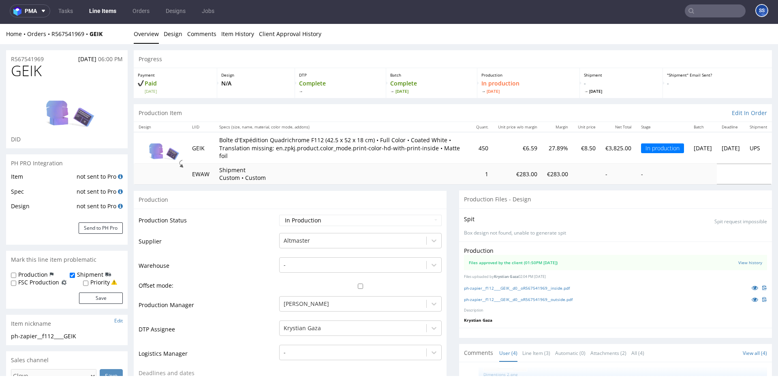
click at [107, 6] on link "Line Items" at bounding box center [102, 10] width 37 height 13
